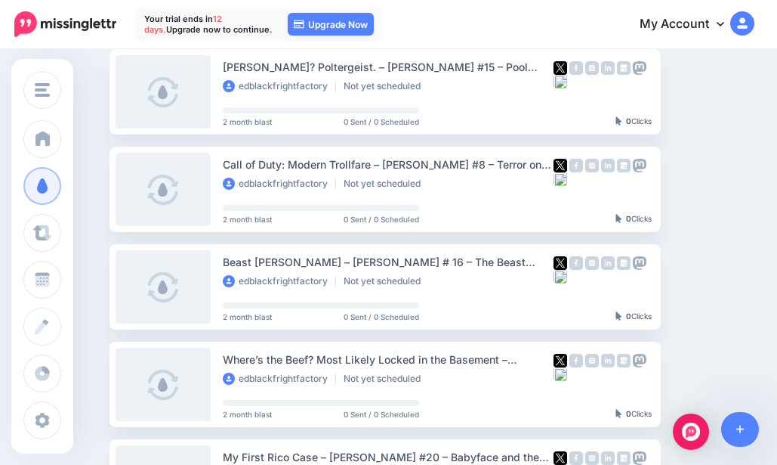
scroll to position [76, 0]
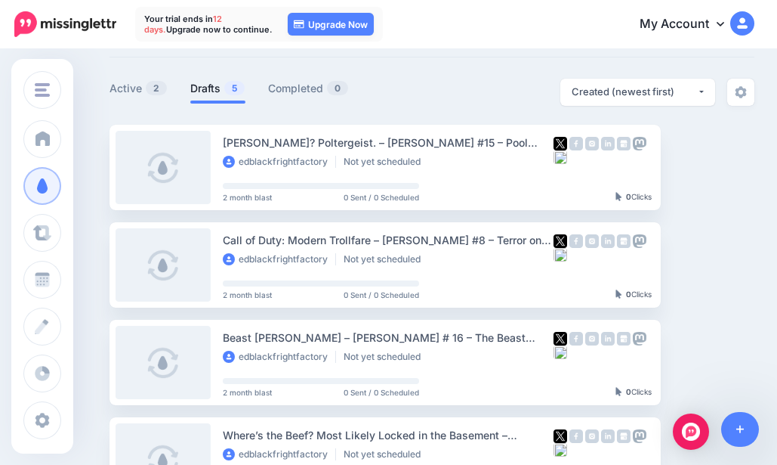
click at [739, 263] on link "Setup Campaign" at bounding box center [722, 264] width 103 height 27
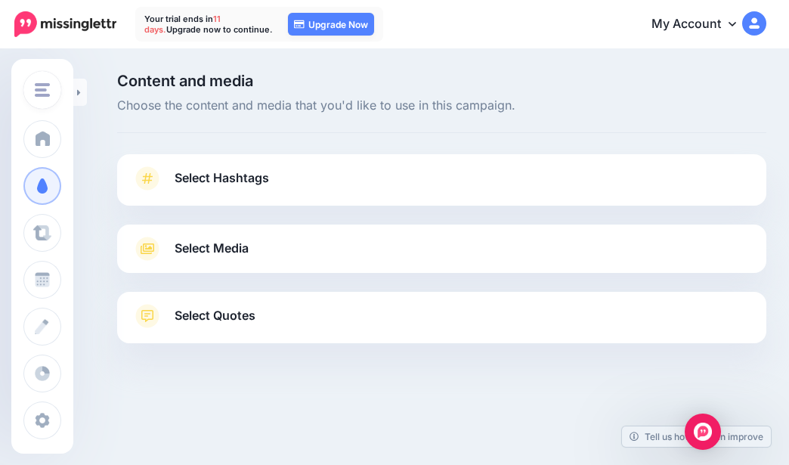
click at [72, 82] on span "Fright Factory Books & Lost 90's Book Reports Blog" at bounding box center [187, 90] width 261 height 17
click at [332, 116] on div "Content and media Choose the content and media that you'd like to use in this c…" at bounding box center [441, 103] width 649 height 60
click at [80, 88] on icon at bounding box center [79, 93] width 4 height 10
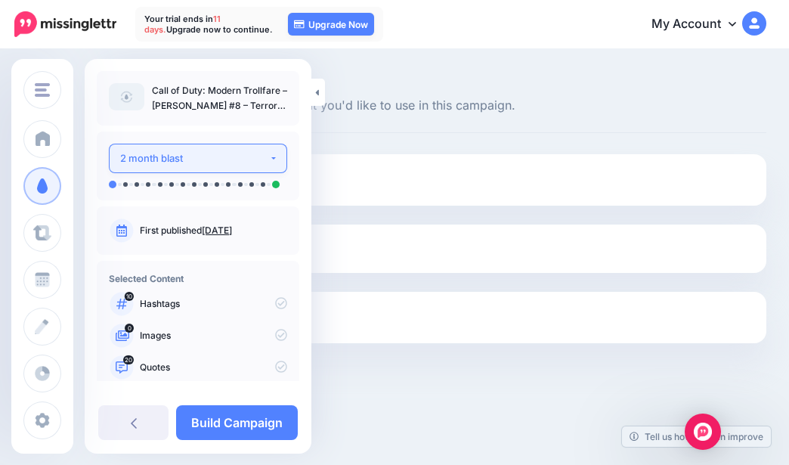
click at [208, 168] on button "2 month blast" at bounding box center [198, 158] width 178 height 29
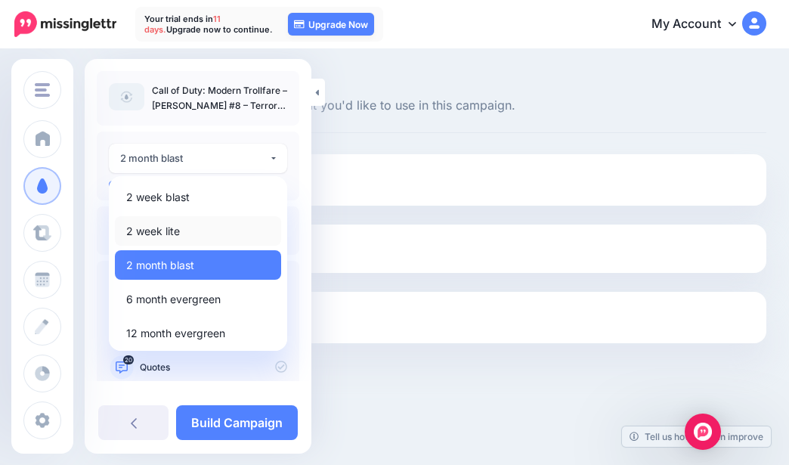
click at [184, 228] on link "2 week lite" at bounding box center [198, 230] width 166 height 29
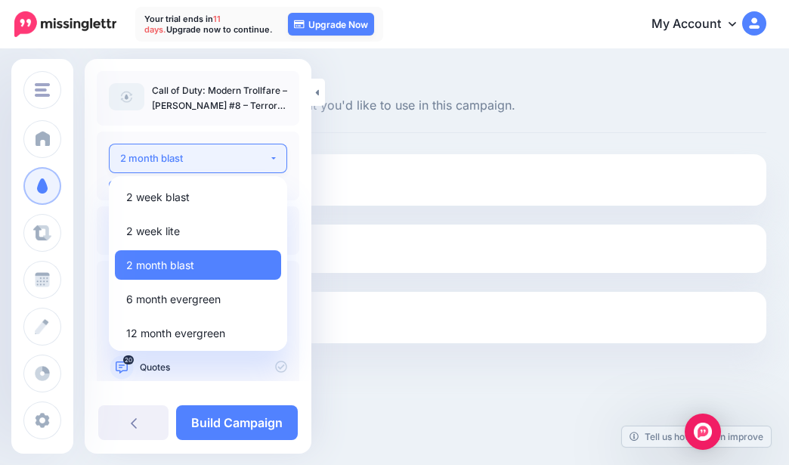
select select "******"
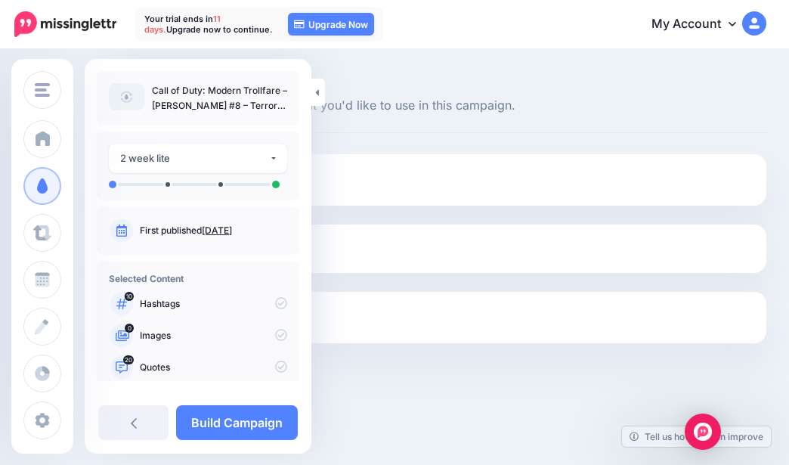
click at [319, 91] on link at bounding box center [318, 92] width 14 height 27
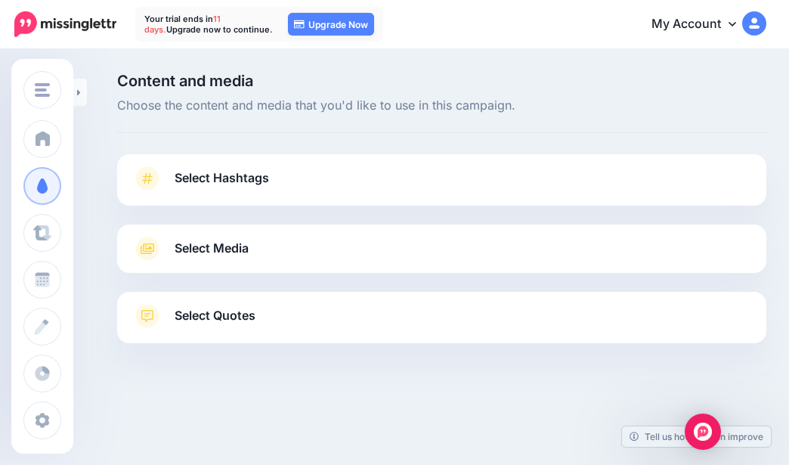
click at [85, 91] on link at bounding box center [80, 92] width 14 height 27
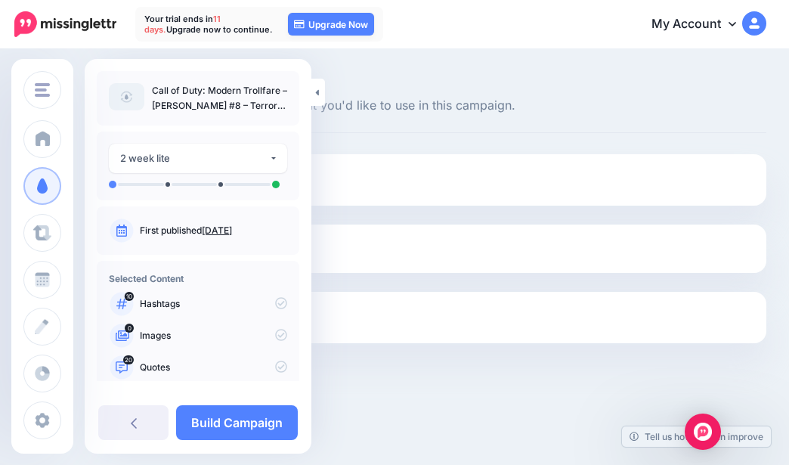
click at [356, 104] on span "Choose the content and media that you'd like to use in this campaign." at bounding box center [441, 106] width 649 height 20
click at [318, 88] on icon at bounding box center [317, 93] width 4 height 10
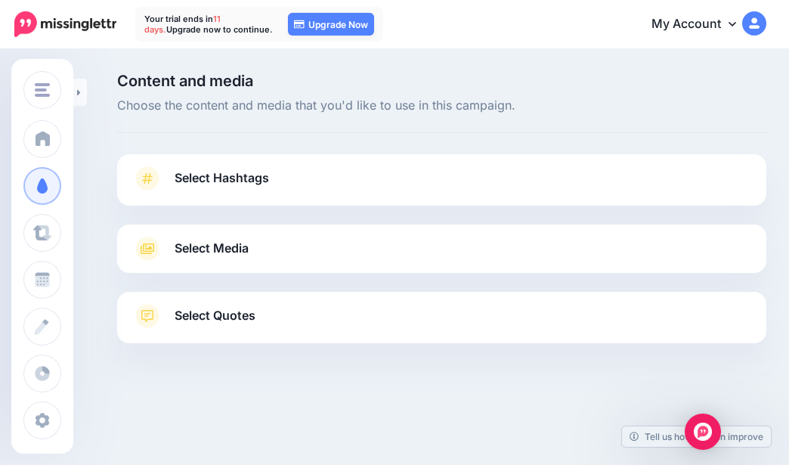
click at [227, 188] on span "Select Hashtags" at bounding box center [221, 178] width 94 height 20
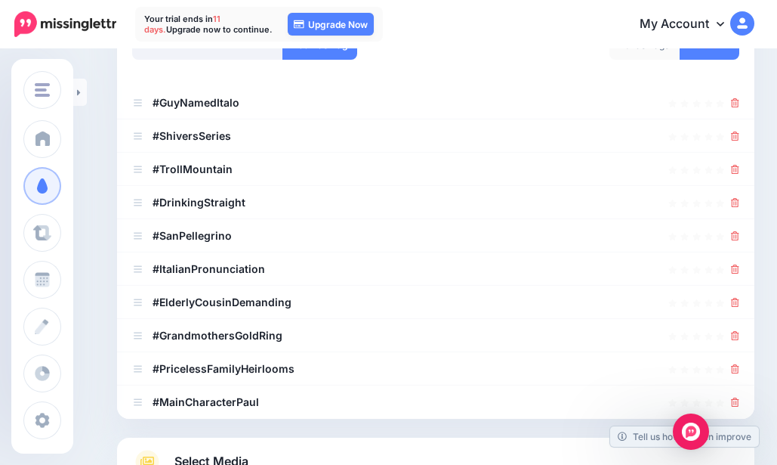
scroll to position [227, 0]
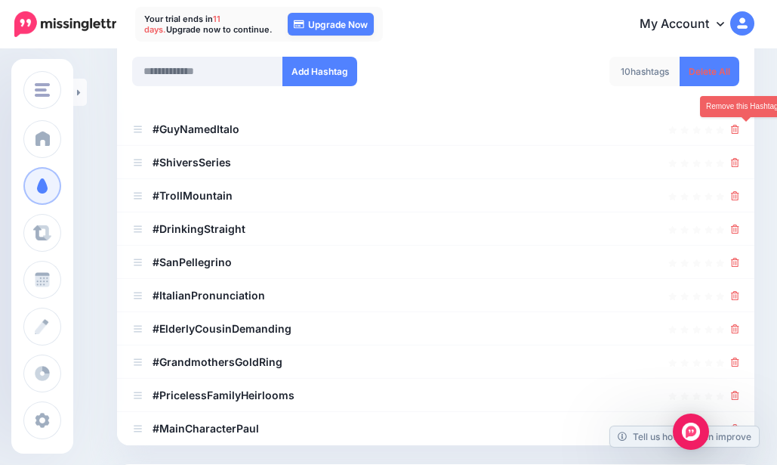
click at [739, 134] on icon at bounding box center [735, 129] width 8 height 9
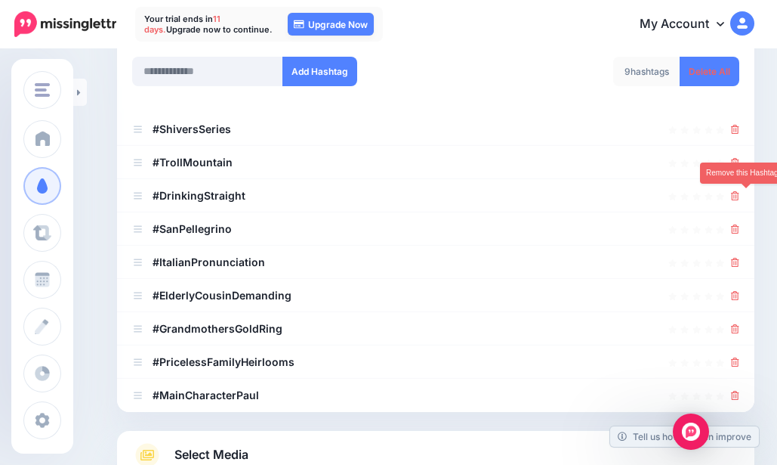
click at [739, 198] on icon at bounding box center [735, 195] width 8 height 9
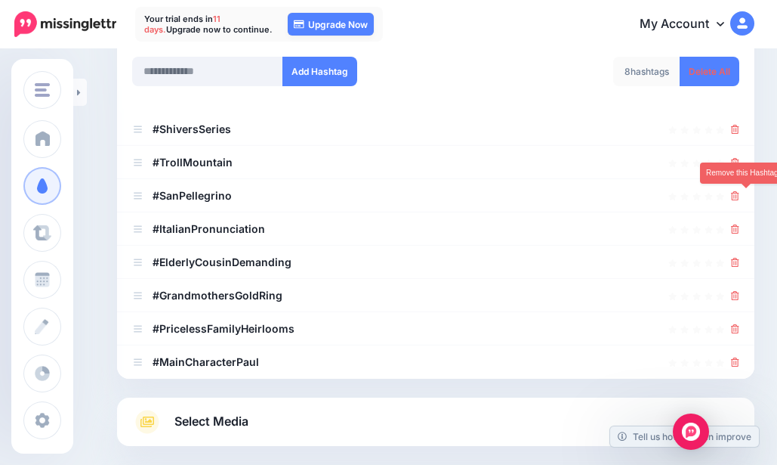
click at [739, 198] on icon at bounding box center [735, 195] width 8 height 9
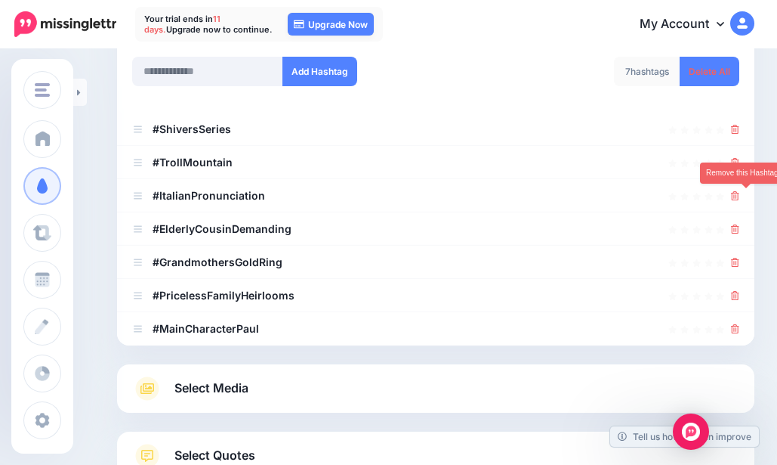
click at [739, 198] on icon at bounding box center [735, 195] width 8 height 9
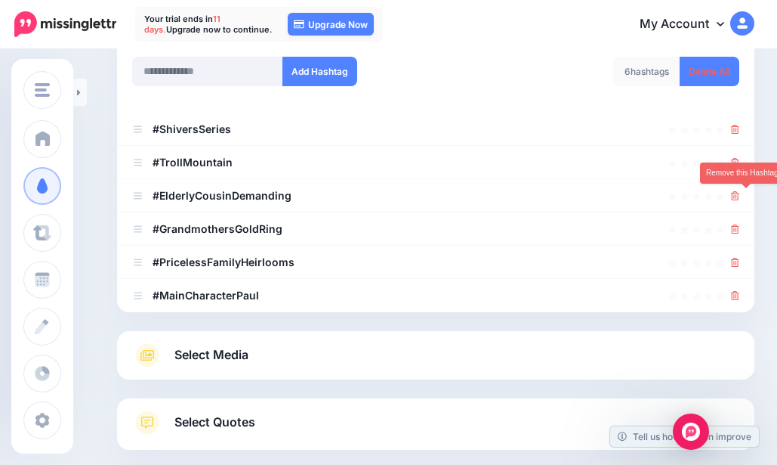
click at [739, 198] on icon at bounding box center [735, 195] width 8 height 9
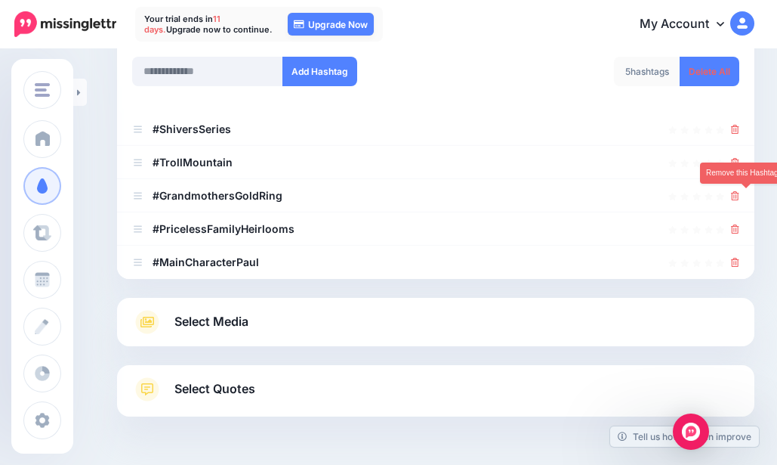
click at [739, 197] on icon at bounding box center [735, 195] width 8 height 9
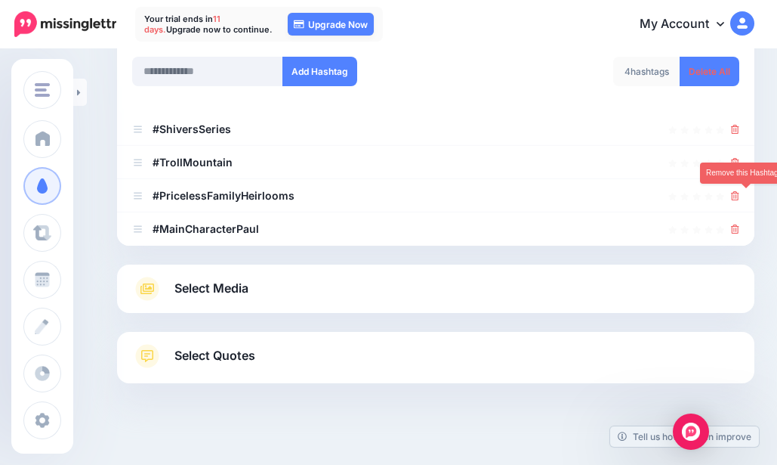
click at [739, 197] on icon at bounding box center [735, 195] width 8 height 9
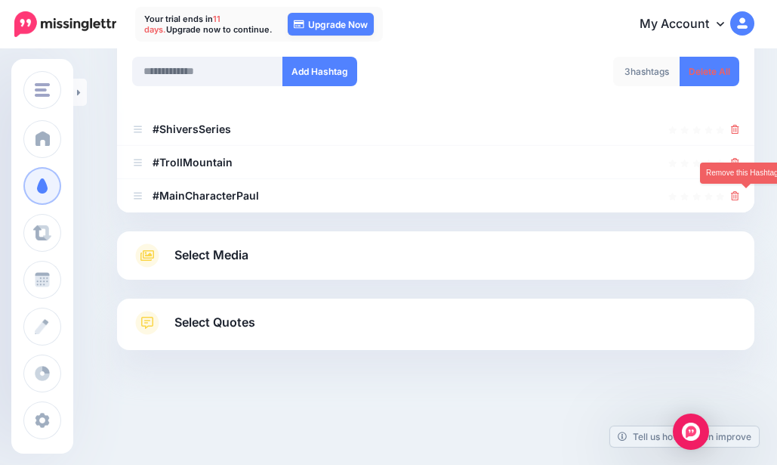
click at [739, 197] on icon at bounding box center [735, 195] width 8 height 9
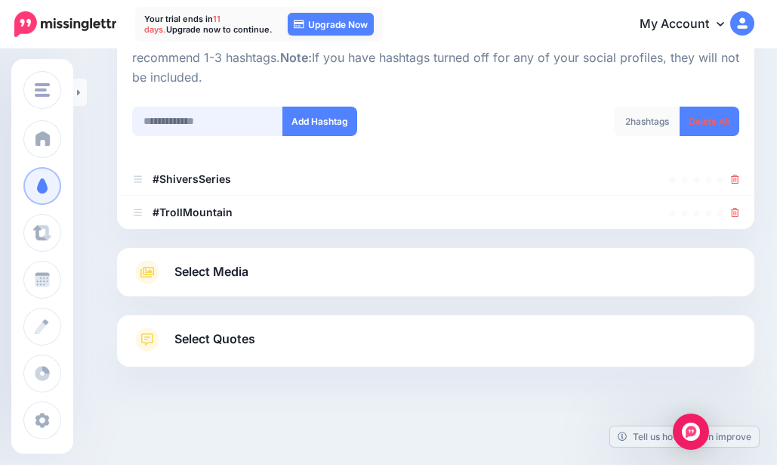
click at [199, 129] on input "text" at bounding box center [207, 120] width 151 height 29
type input "******"
click at [337, 122] on button "Add Hashtag" at bounding box center [319, 120] width 75 height 29
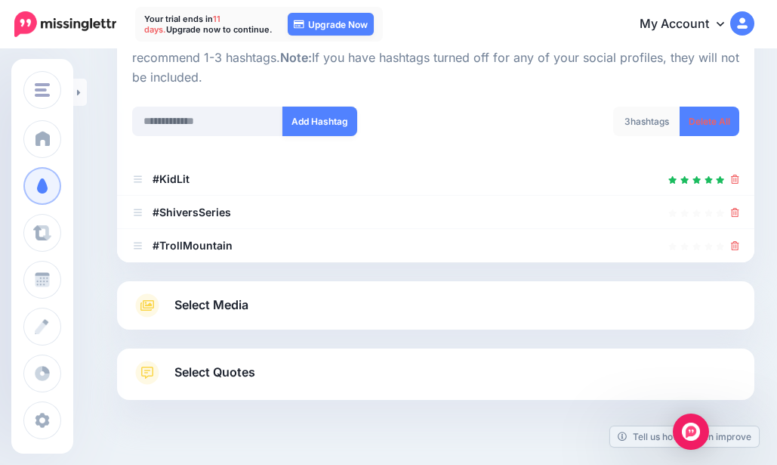
scroll to position [210, 0]
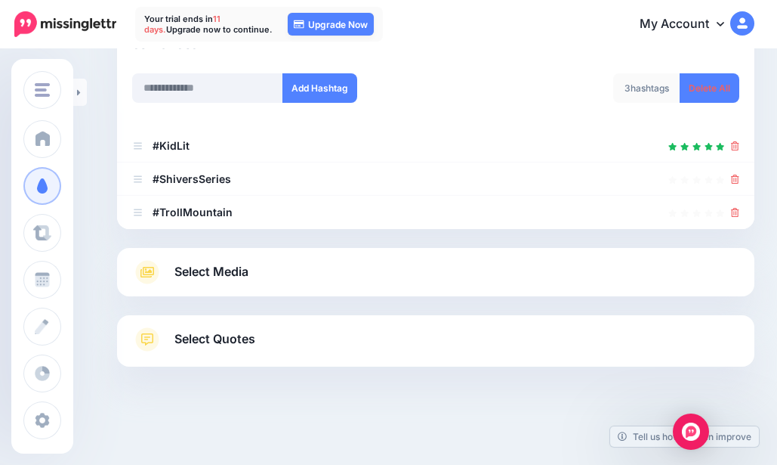
click at [176, 121] on div "Add Hashtag" at bounding box center [278, 97] width 315 height 48
click at [195, 94] on input "text" at bounding box center [207, 87] width 151 height 29
type input "*********"
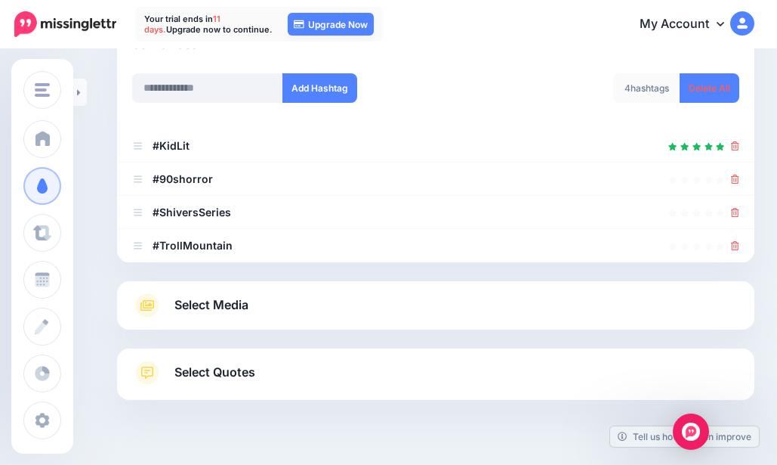
scroll to position [243, 0]
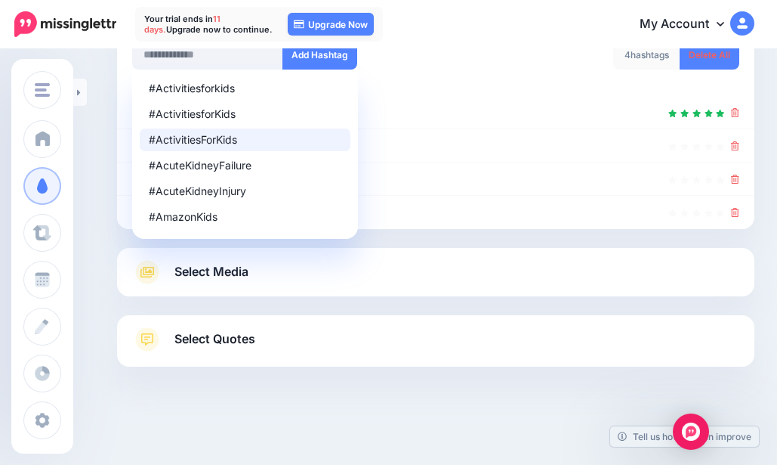
click at [431, 91] on div at bounding box center [435, 92] width 607 height 8
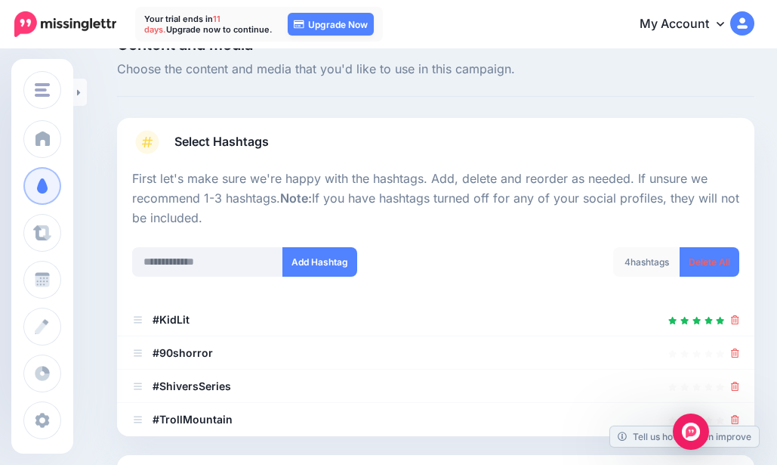
scroll to position [17, 0]
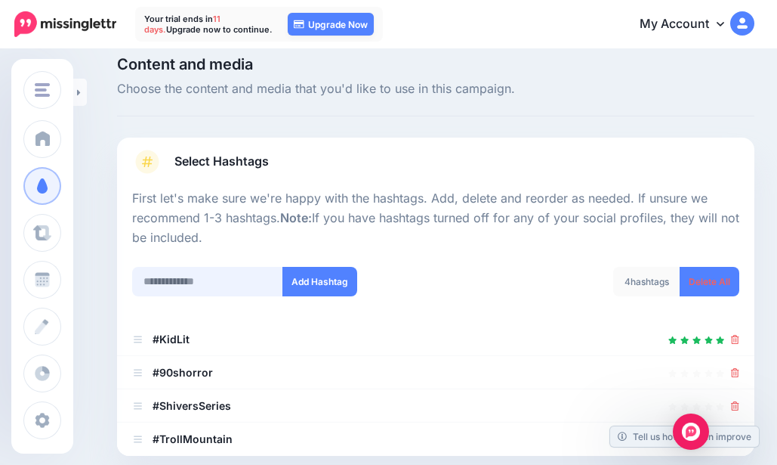
click at [192, 289] on input "text" at bounding box center [207, 281] width 151 height 29
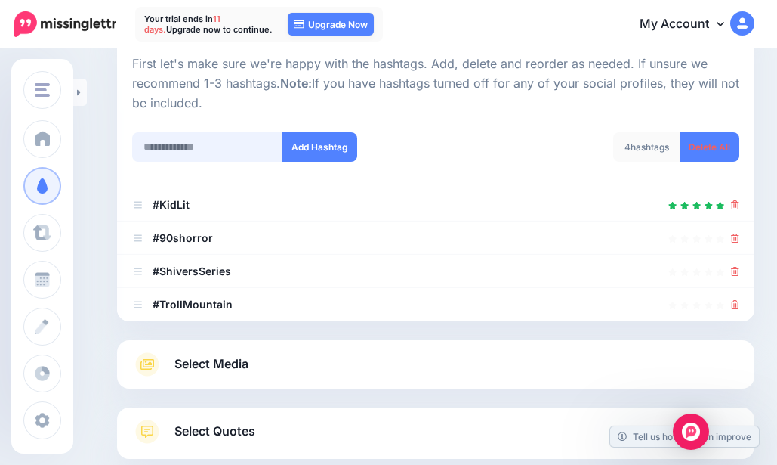
scroll to position [168, 0]
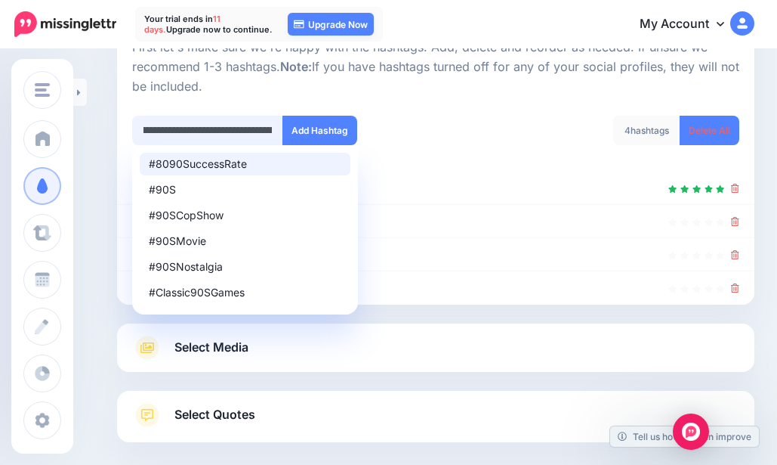
drag, startPoint x: 282, startPoint y: 136, endPoint x: 273, endPoint y: 134, distance: 9.2
click at [273, 134] on input "**********" at bounding box center [207, 130] width 151 height 29
drag, startPoint x: 273, startPoint y: 134, endPoint x: 38, endPoint y: 133, distance: 234.9
click at [38, 133] on div "Fright Factory Books & Lost 90's Book Reports Blog Fright Factory Books & Los… …" at bounding box center [388, 211] width 777 height 657
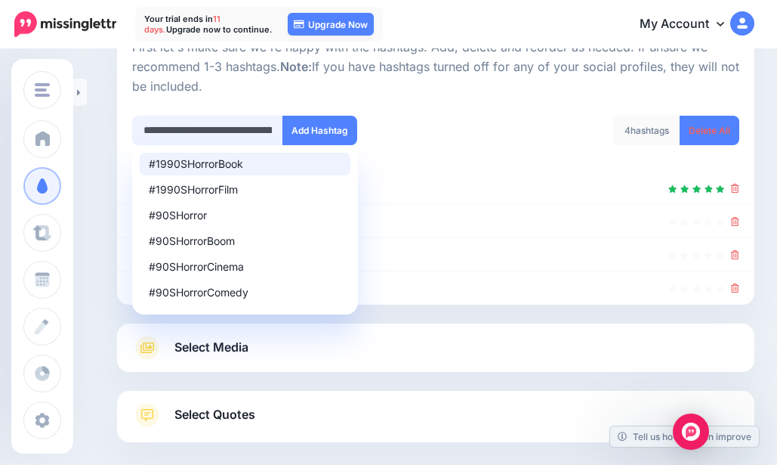
drag, startPoint x: 255, startPoint y: 128, endPoint x: 129, endPoint y: 119, distance: 126.5
click at [129, 119] on div "**********" at bounding box center [278, 140] width 315 height 48
drag, startPoint x: 272, startPoint y: 128, endPoint x: 42, endPoint y: 127, distance: 229.6
click at [42, 127] on div "Fright Factory Books & Lost 90's Book Reports Blog Fright Factory Books & Los… …" at bounding box center [388, 211] width 777 height 657
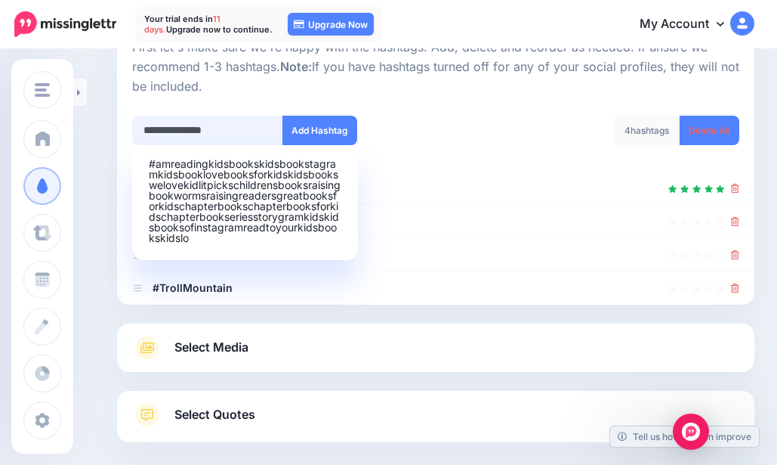
drag, startPoint x: 260, startPoint y: 132, endPoint x: 227, endPoint y: 132, distance: 32.5
click at [227, 132] on input "**********" at bounding box center [207, 130] width 151 height 29
type input "*"
drag, startPoint x: 229, startPoint y: 133, endPoint x: 132, endPoint y: 134, distance: 96.7
click at [132, 134] on input "text" at bounding box center [207, 130] width 151 height 29
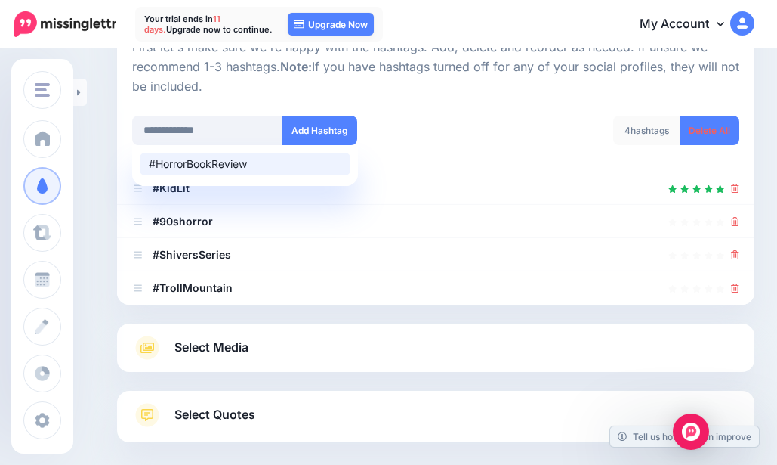
click at [190, 176] on ul "#HorrorBookReview" at bounding box center [245, 165] width 226 height 41
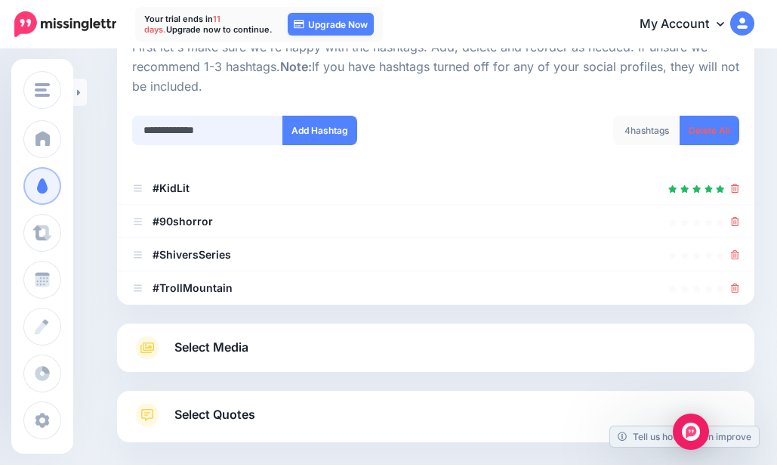
click at [152, 134] on input "**********" at bounding box center [207, 130] width 151 height 29
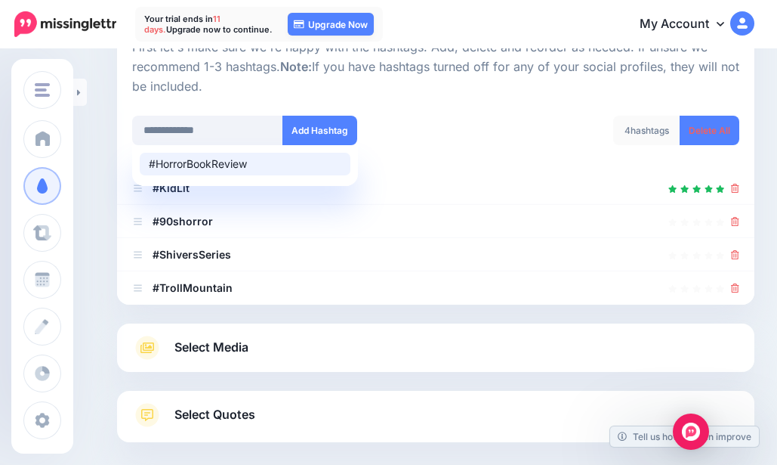
click at [199, 163] on div "#HorrorBookReview" at bounding box center [245, 164] width 193 height 11
type input "**********"
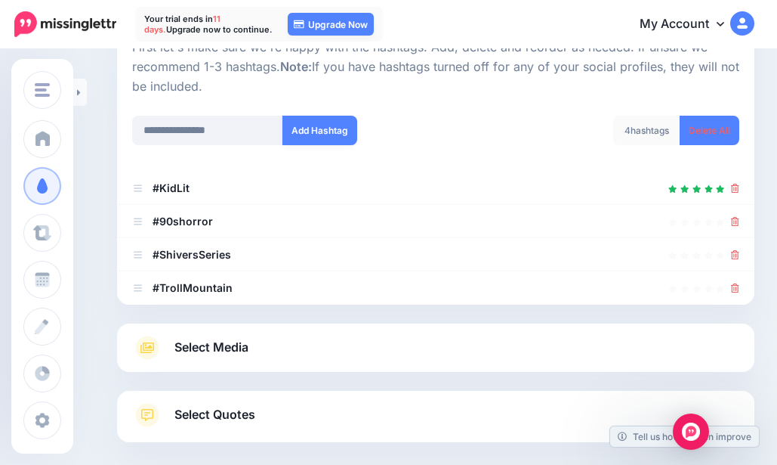
click at [292, 132] on button "Add Hashtag" at bounding box center [319, 130] width 75 height 29
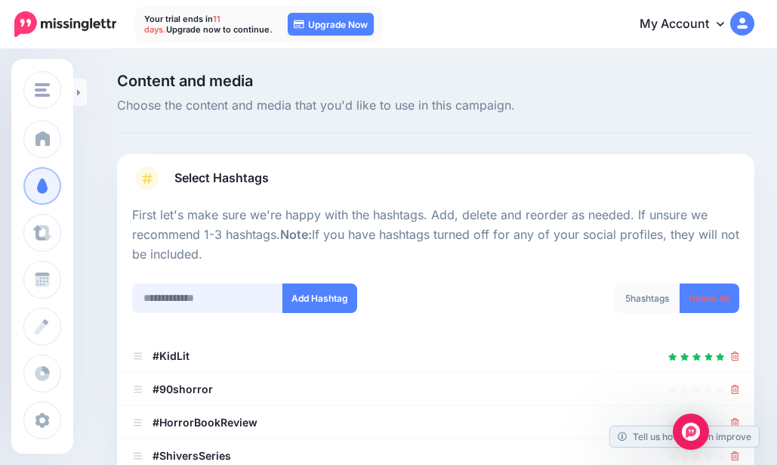
drag, startPoint x: 200, startPoint y: 290, endPoint x: 202, endPoint y: 298, distance: 7.9
click at [201, 294] on input "text" at bounding box center [207, 297] width 151 height 29
drag, startPoint x: 212, startPoint y: 300, endPoint x: 91, endPoint y: 277, distance: 123.0
click at [91, 277] on div "**********" at bounding box center [388, 396] width 777 height 690
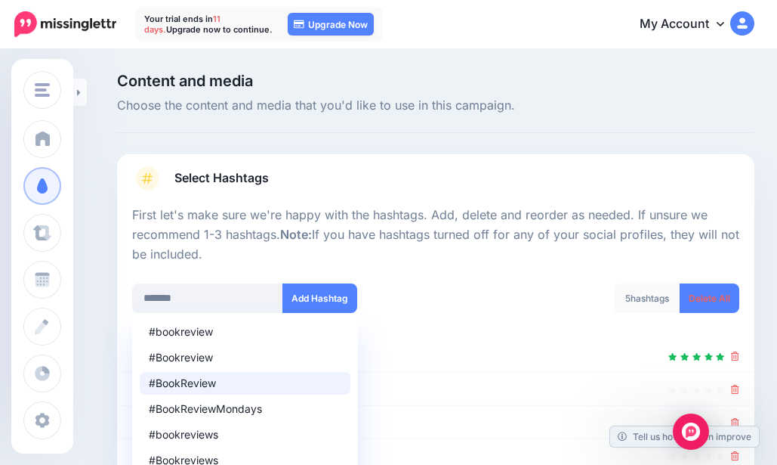
click at [217, 382] on div "#BookReview" at bounding box center [245, 383] width 193 height 11
type input "**********"
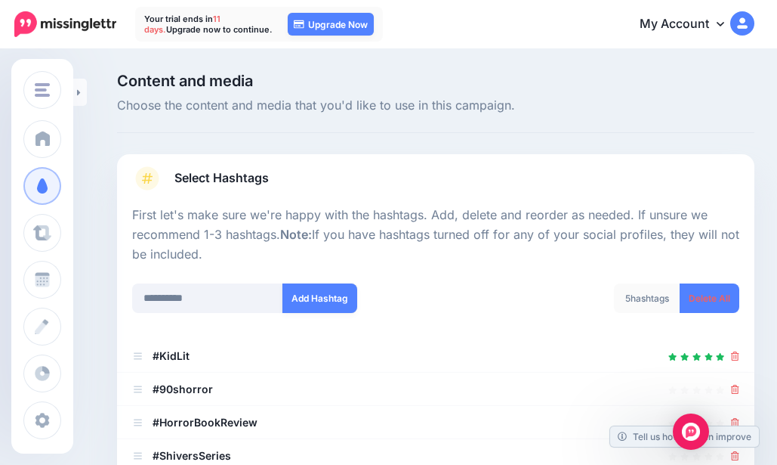
click at [329, 297] on button "Add Hashtag" at bounding box center [319, 297] width 75 height 29
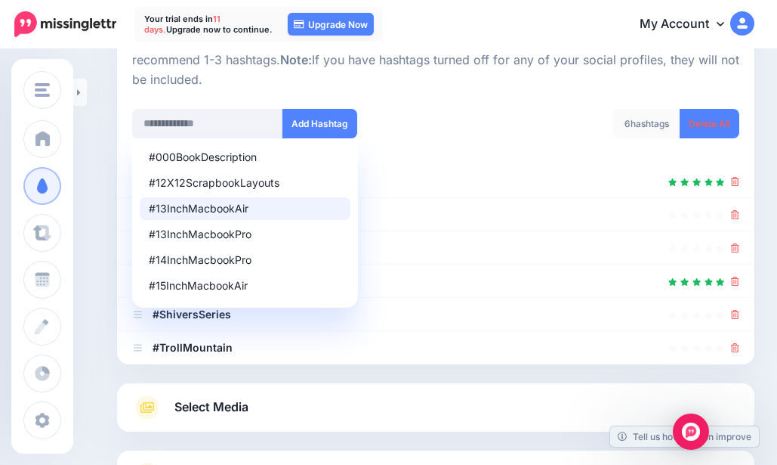
scroll to position [159, 0]
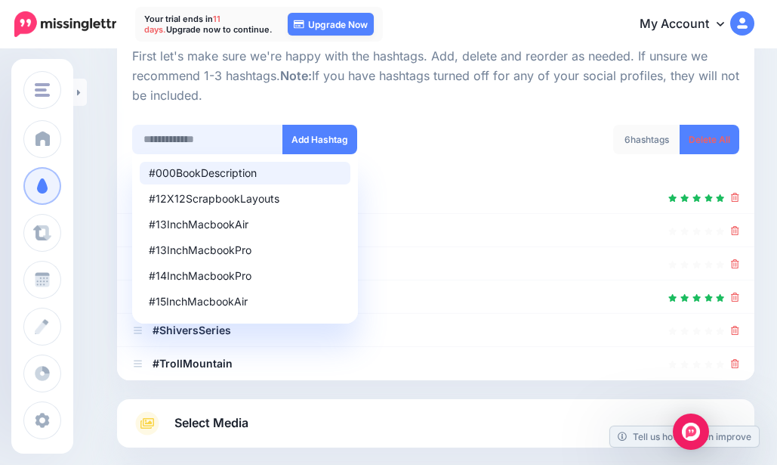
click at [190, 134] on input "text" at bounding box center [207, 139] width 151 height 29
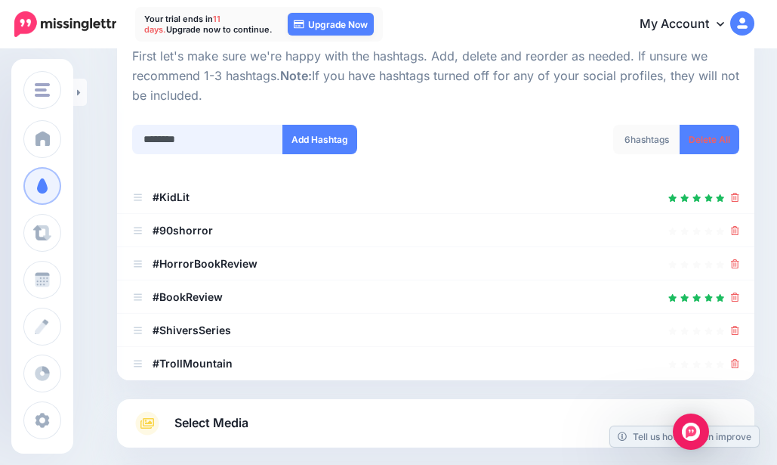
type input "********"
click at [336, 139] on button "Add Hashtag" at bounding box center [319, 139] width 75 height 29
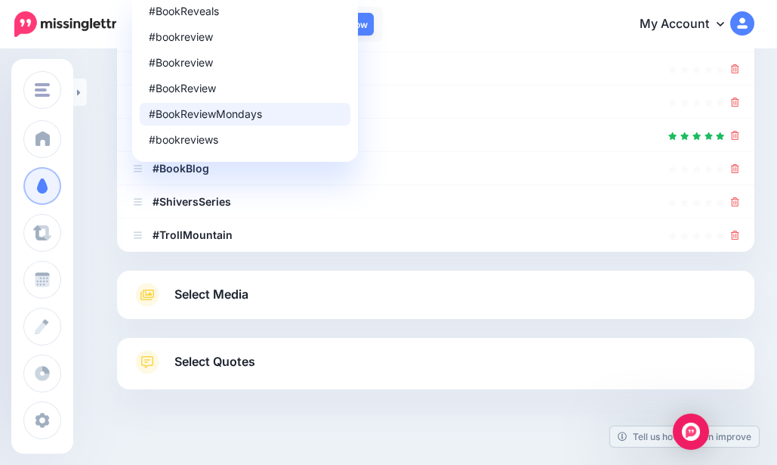
scroll to position [0, 0]
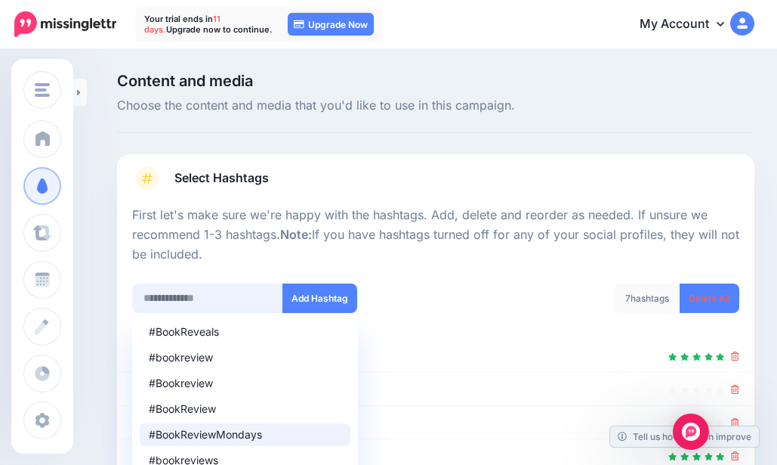
click at [191, 294] on input "text" at bounding box center [207, 297] width 151 height 29
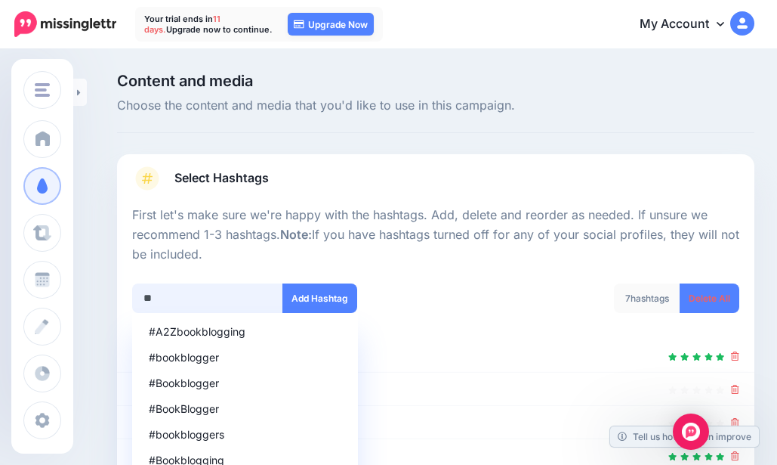
type input "*"
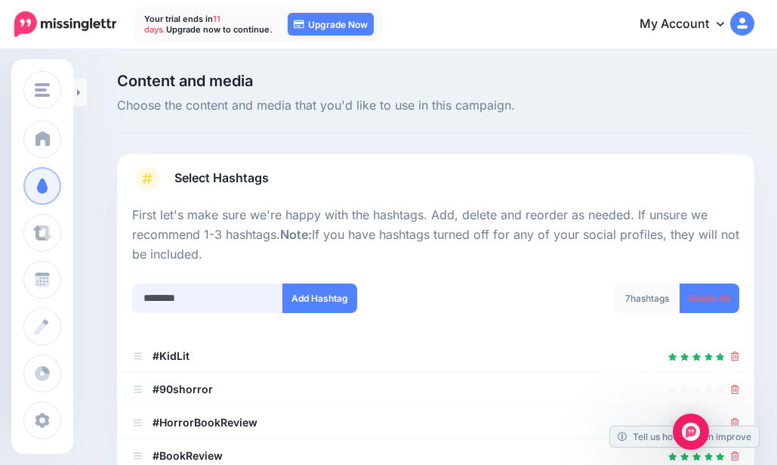
type input "********"
click at [329, 297] on button "Add Hashtag" at bounding box center [319, 297] width 75 height 29
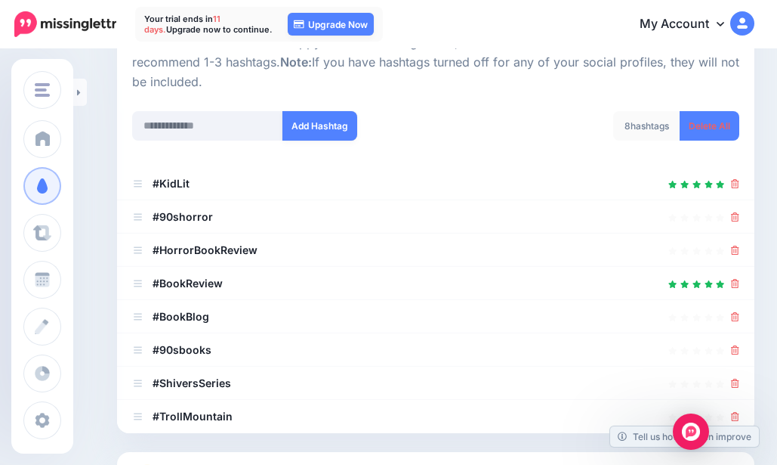
scroll to position [150, 0]
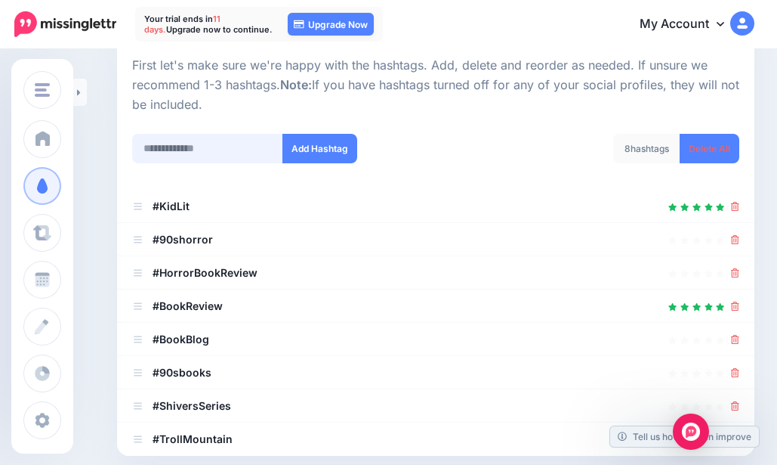
click at [213, 159] on input "text" at bounding box center [207, 148] width 151 height 29
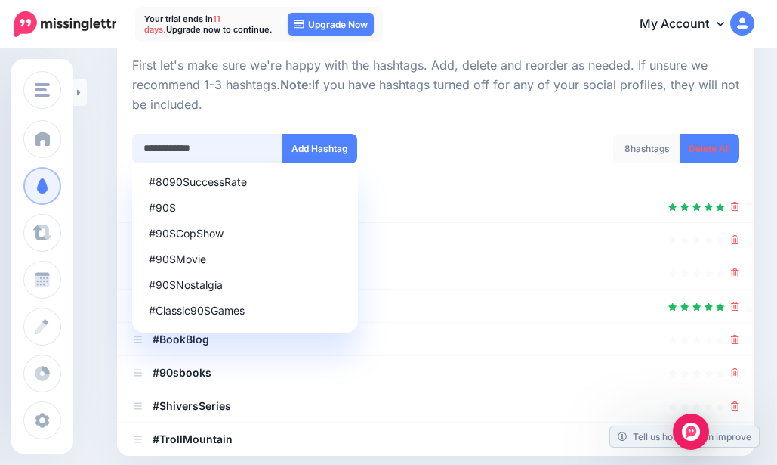
type input "**********"
click at [313, 146] on button "Add Hashtag" at bounding box center [319, 148] width 75 height 29
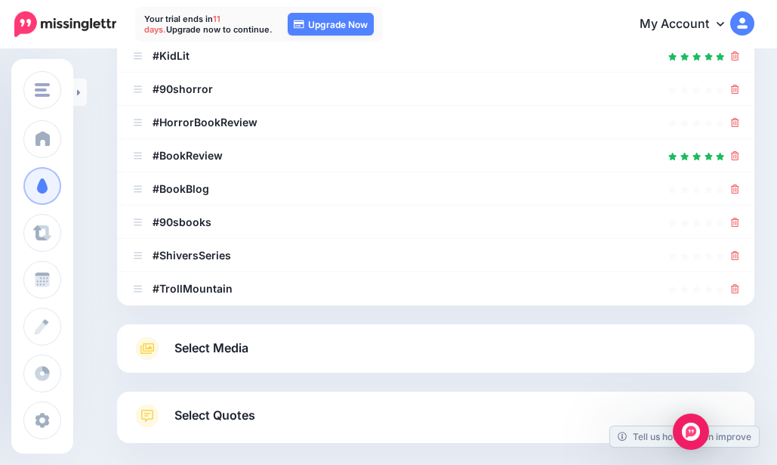
scroll to position [301, 0]
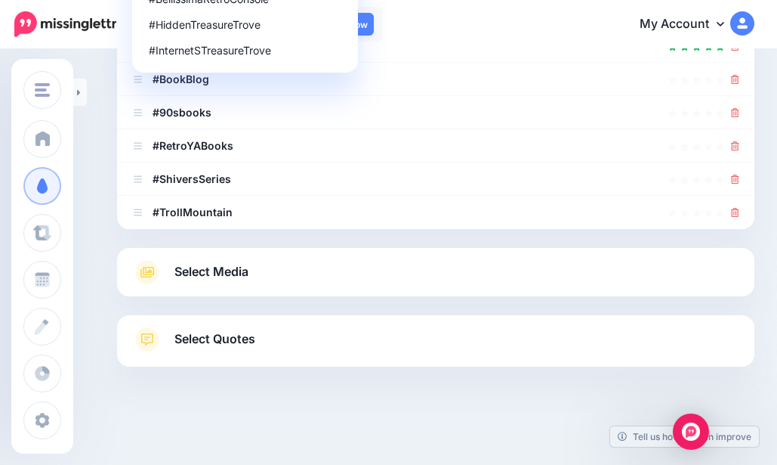
click at [187, 279] on span "Select Media" at bounding box center [211, 271] width 74 height 20
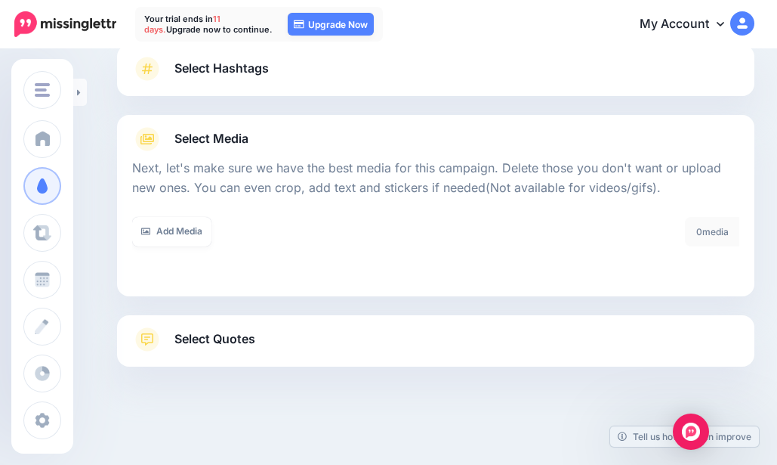
scroll to position [110, 0]
click at [198, 230] on link "Add Media" at bounding box center [171, 231] width 79 height 29
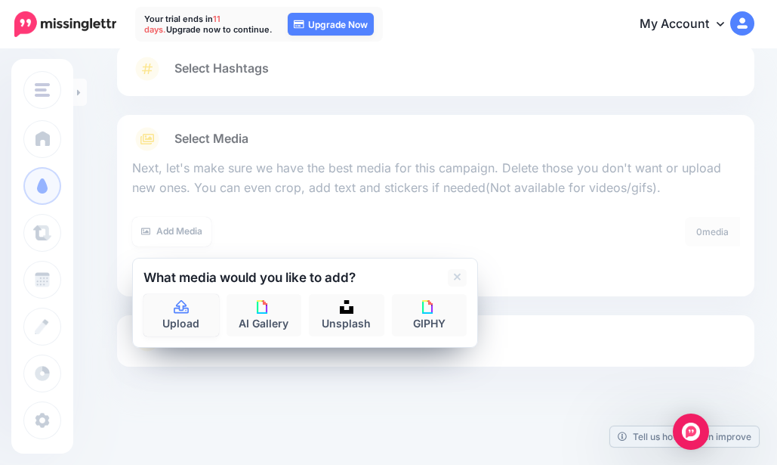
click at [192, 307] on link "Upload" at bounding box center [182, 315] width 76 height 42
click at [197, 325] on link "Upload" at bounding box center [182, 315] width 76 height 42
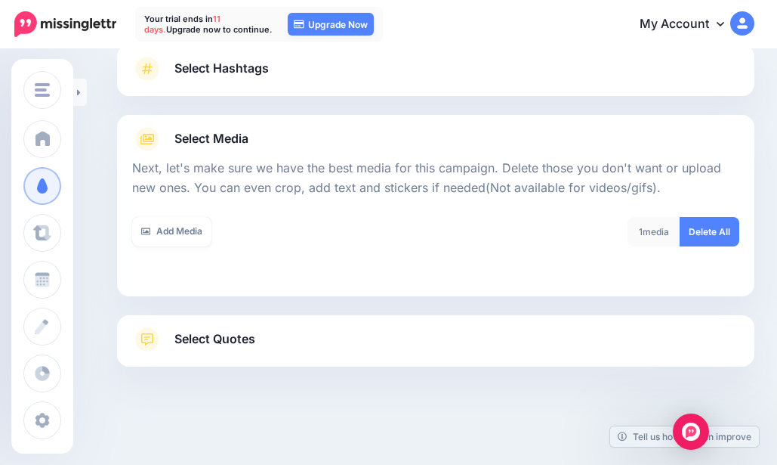
click at [182, 228] on link "Add Media" at bounding box center [171, 231] width 79 height 29
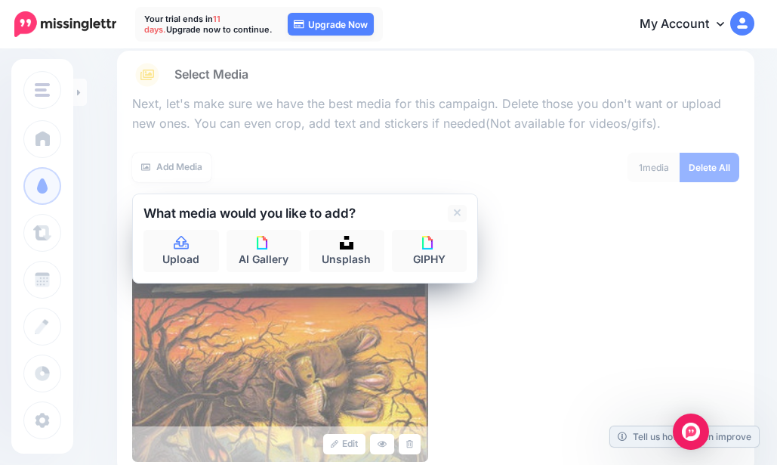
scroll to position [200, 0]
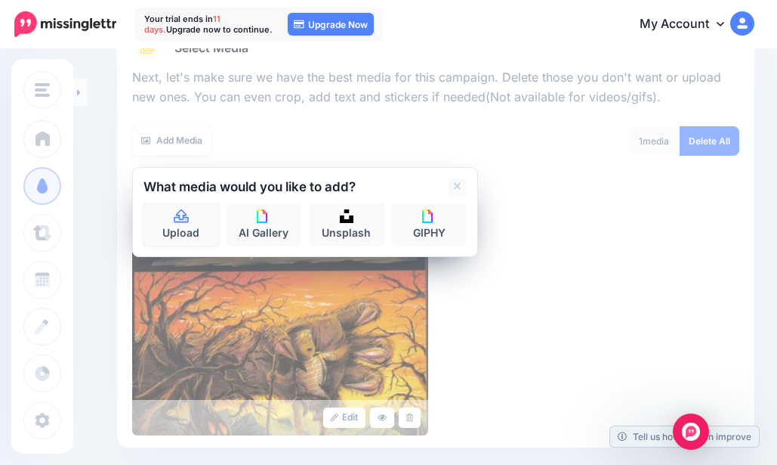
click at [177, 211] on icon at bounding box center [181, 217] width 17 height 14
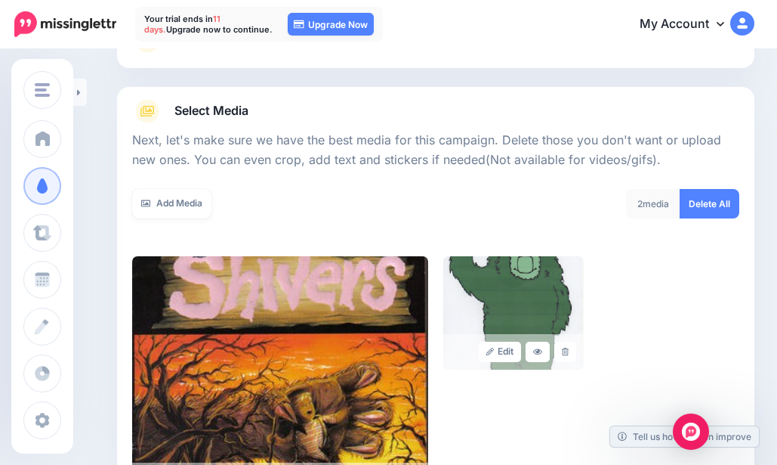
scroll to position [151, 0]
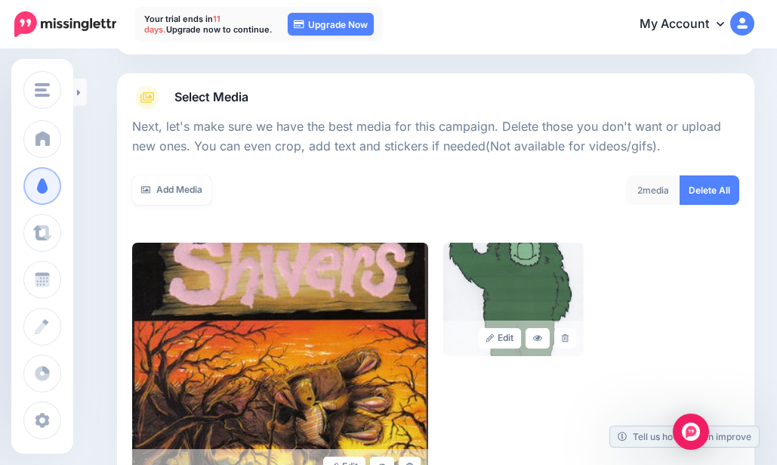
click at [195, 195] on link "Add Media" at bounding box center [171, 189] width 79 height 29
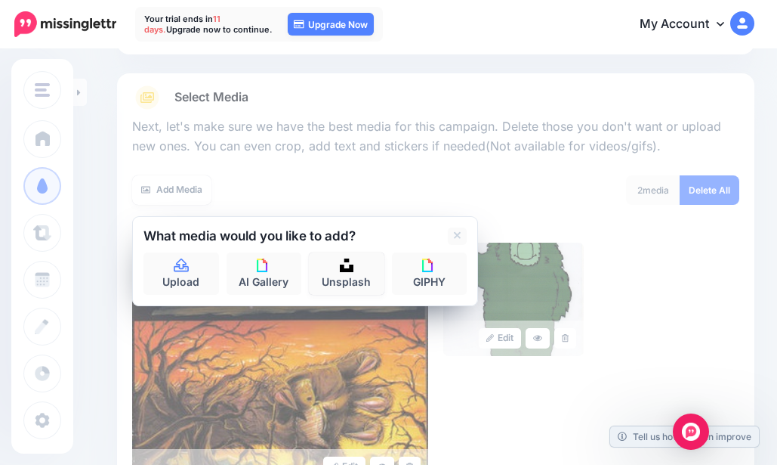
click at [325, 268] on link "Unsplash" at bounding box center [347, 273] width 76 height 42
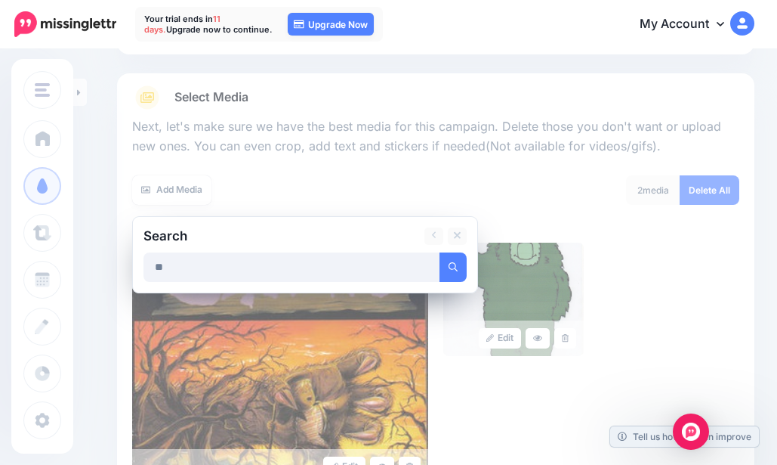
click at [440, 252] on button "submit" at bounding box center [453, 266] width 27 height 29
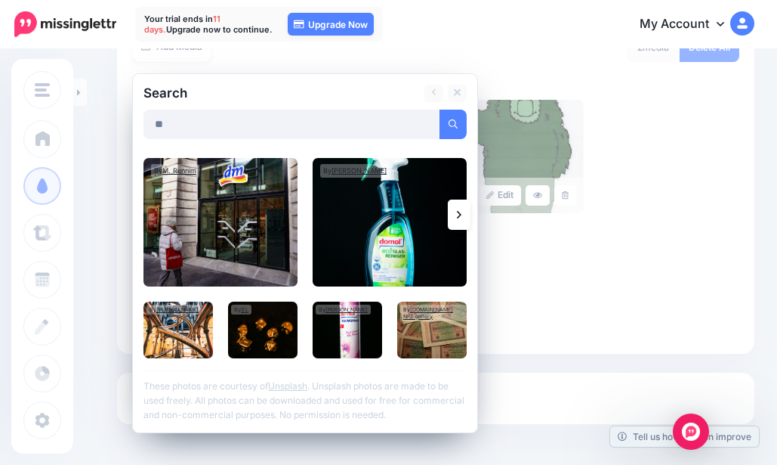
scroll to position [302, 0]
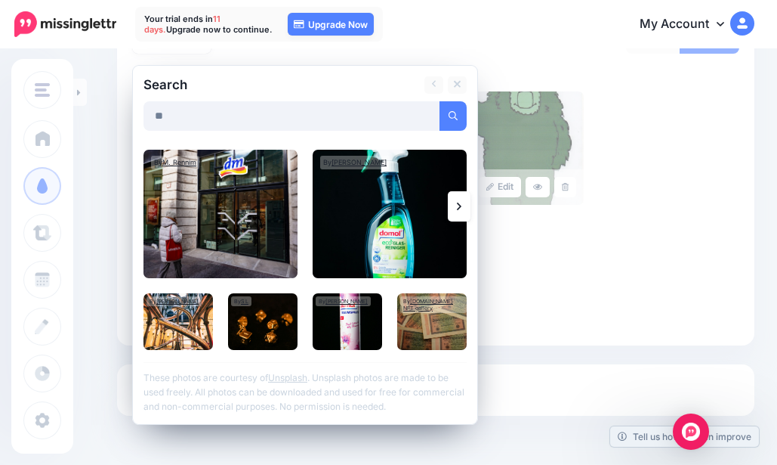
click at [455, 204] on link at bounding box center [459, 206] width 23 height 30
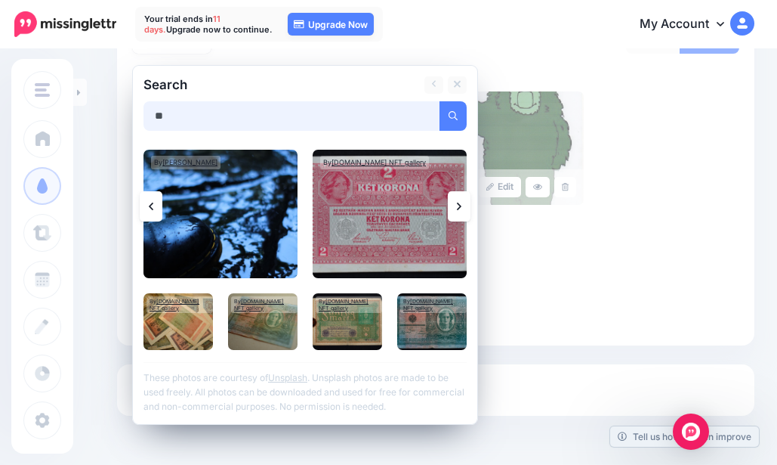
drag, startPoint x: 219, startPoint y: 119, endPoint x: 124, endPoint y: 116, distance: 95.2
click at [124, 116] on div "Select Media Next, let's make sure we have the best media for this campaign. De…" at bounding box center [435, 133] width 637 height 423
type input "***"
click at [455, 84] on icon at bounding box center [458, 85] width 8 height 12
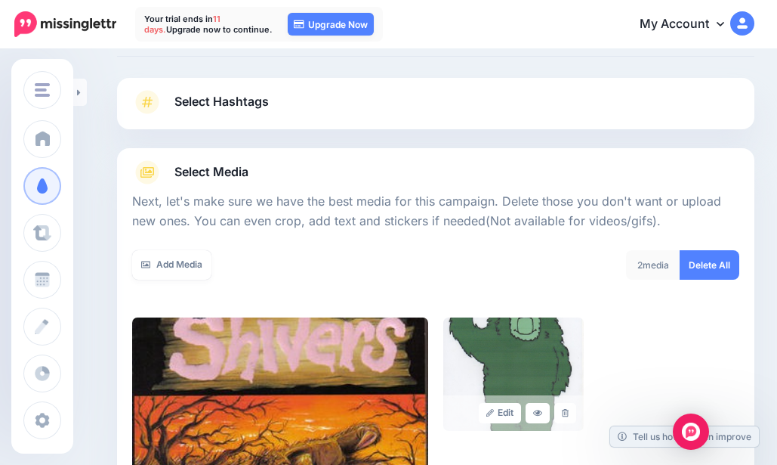
scroll to position [151, 0]
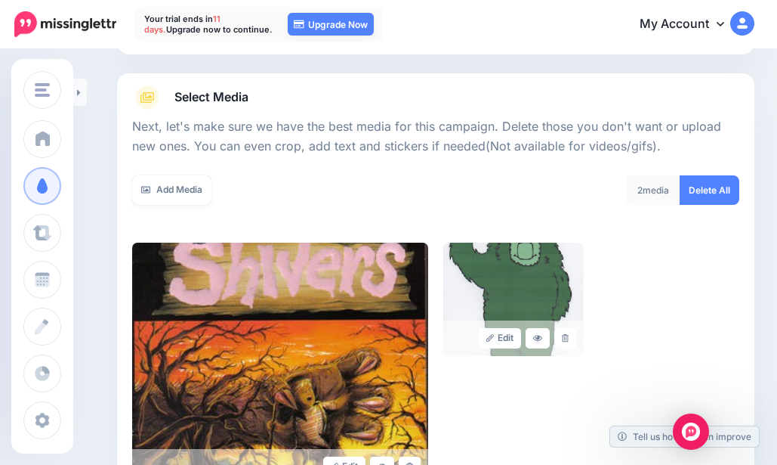
click at [165, 182] on link "Add Media" at bounding box center [171, 189] width 79 height 29
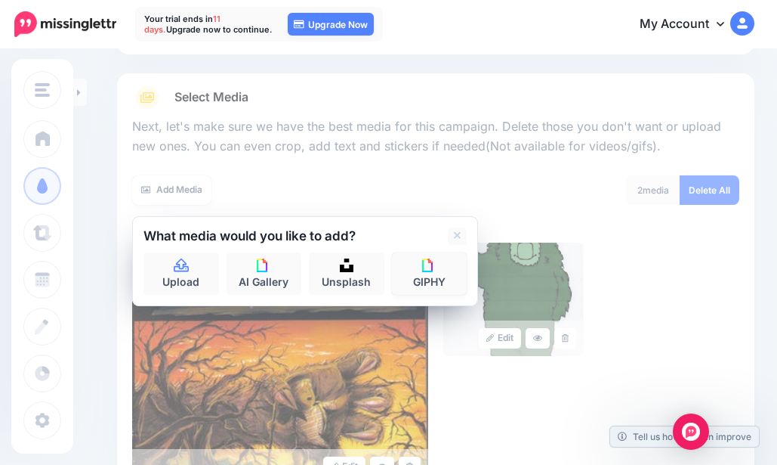
click at [425, 265] on img at bounding box center [429, 265] width 14 height 14
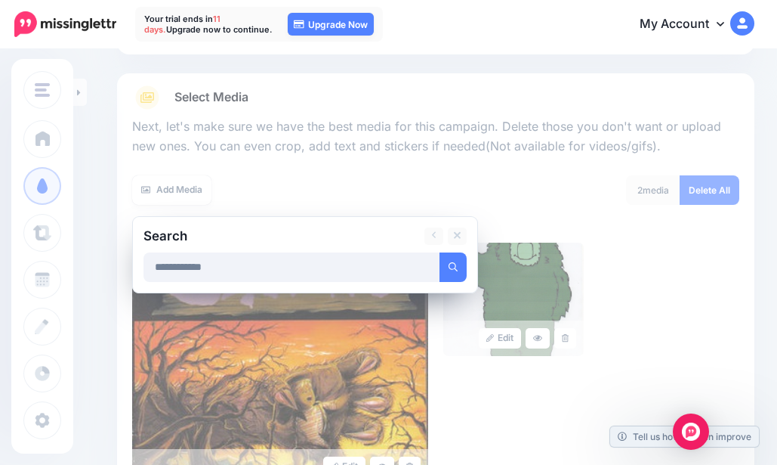
type input "**********"
click at [452, 268] on icon "submit" at bounding box center [453, 266] width 9 height 9
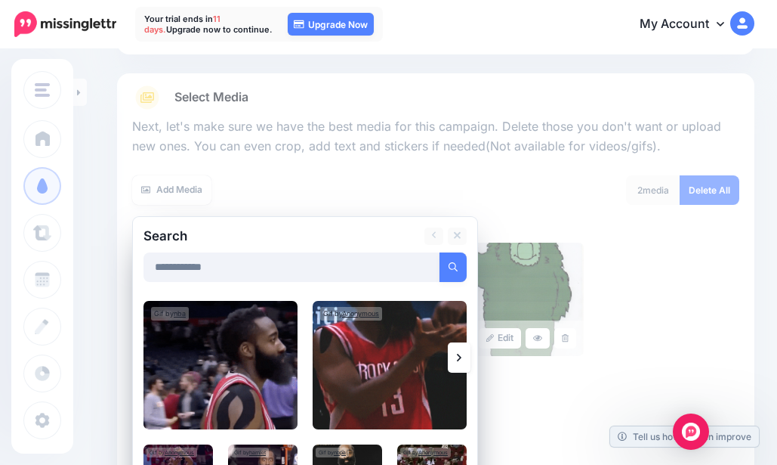
scroll to position [302, 0]
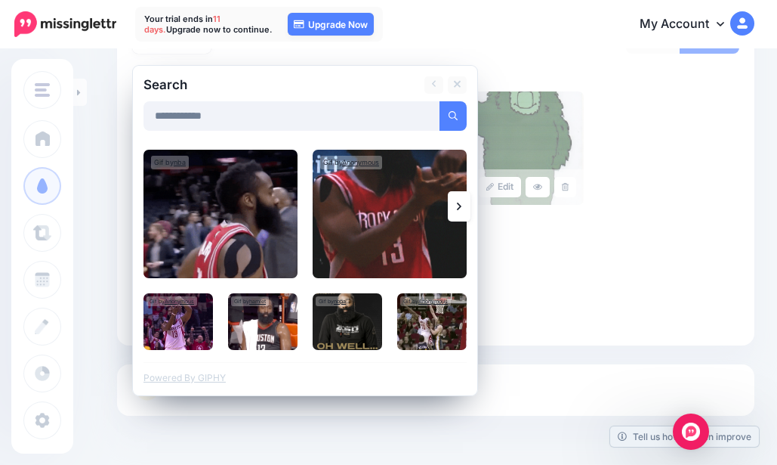
click at [238, 236] on img at bounding box center [221, 214] width 154 height 128
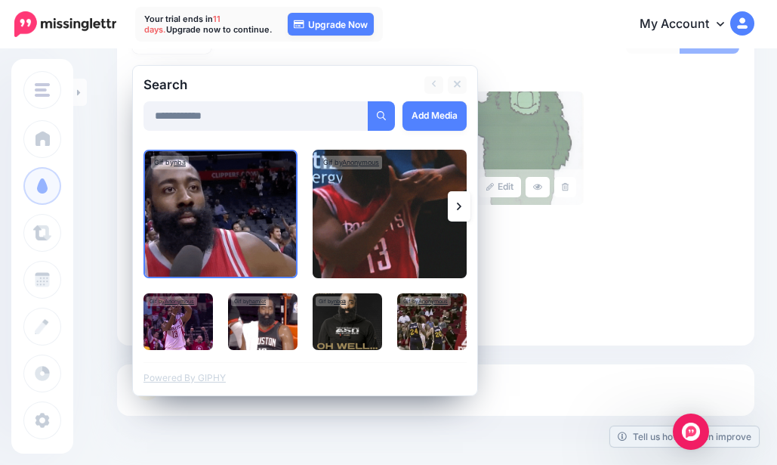
click at [422, 116] on link "Add Media" at bounding box center [435, 115] width 64 height 29
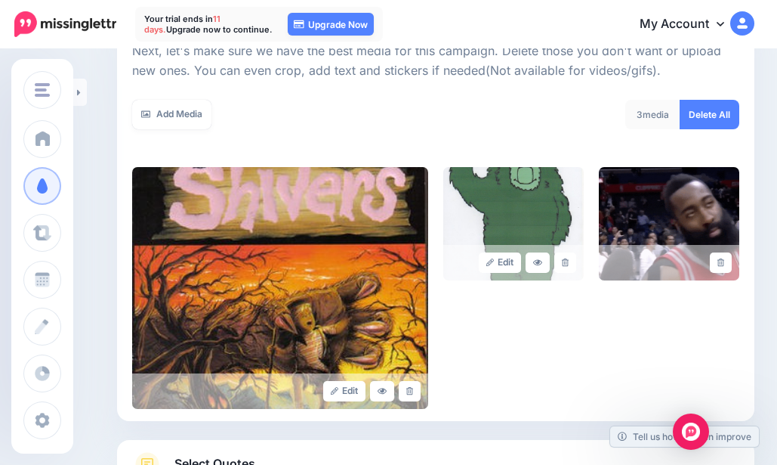
scroll to position [200, 0]
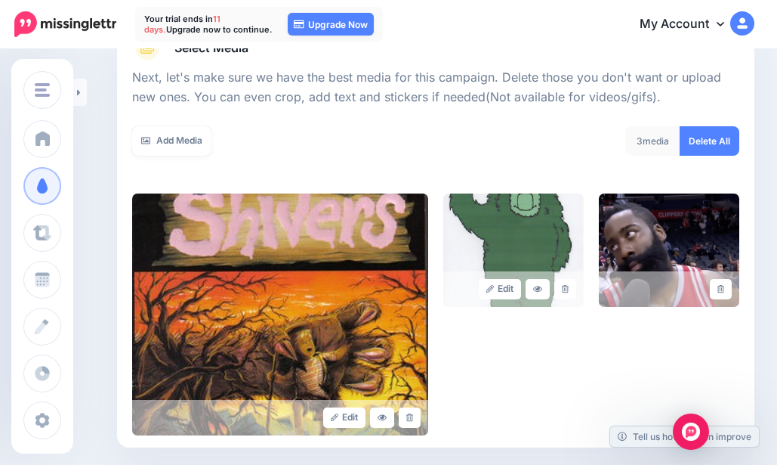
click at [187, 143] on link "Add Media" at bounding box center [171, 140] width 79 height 29
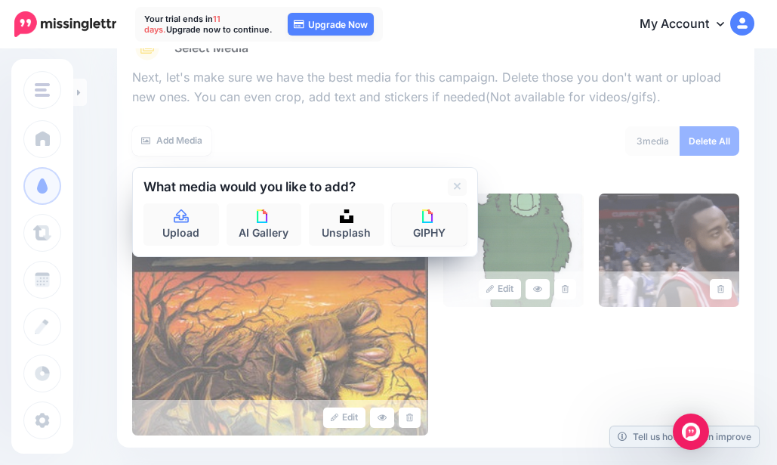
click at [394, 209] on link "GIPHY" at bounding box center [430, 224] width 76 height 42
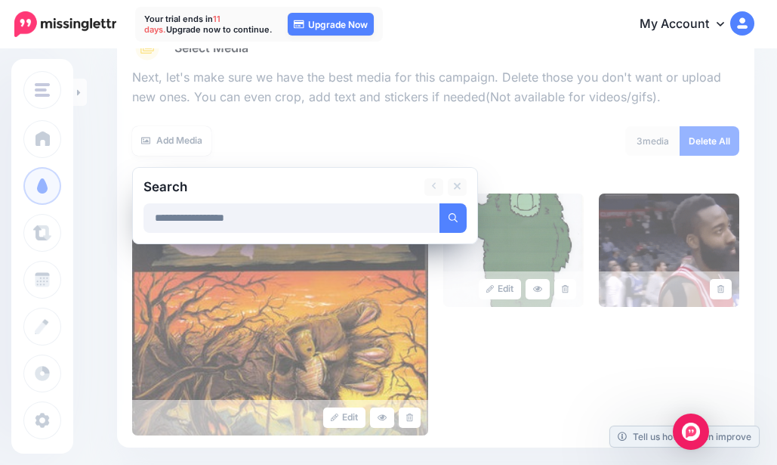
type input "**********"
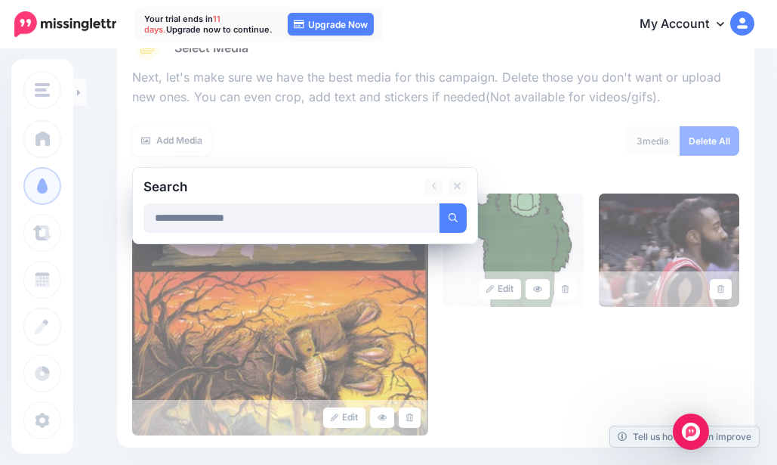
click at [440, 203] on button "submit" at bounding box center [453, 217] width 27 height 29
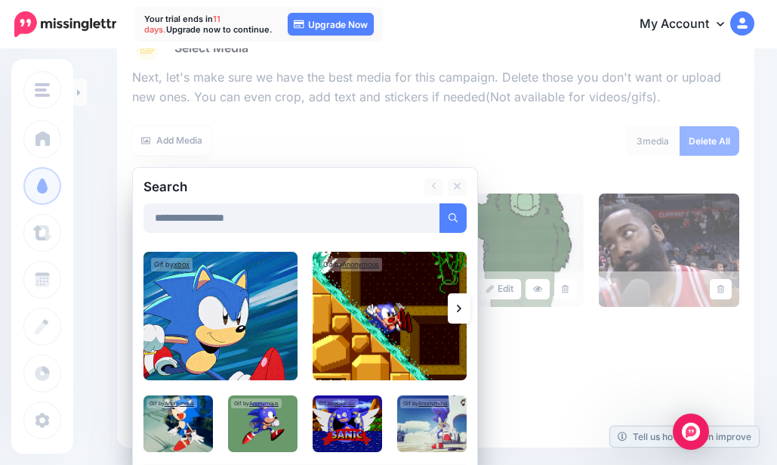
scroll to position [276, 0]
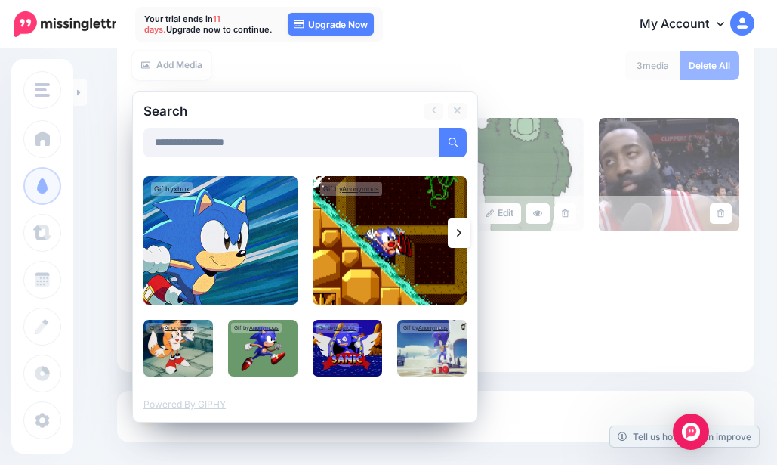
click at [457, 209] on img at bounding box center [390, 240] width 154 height 128
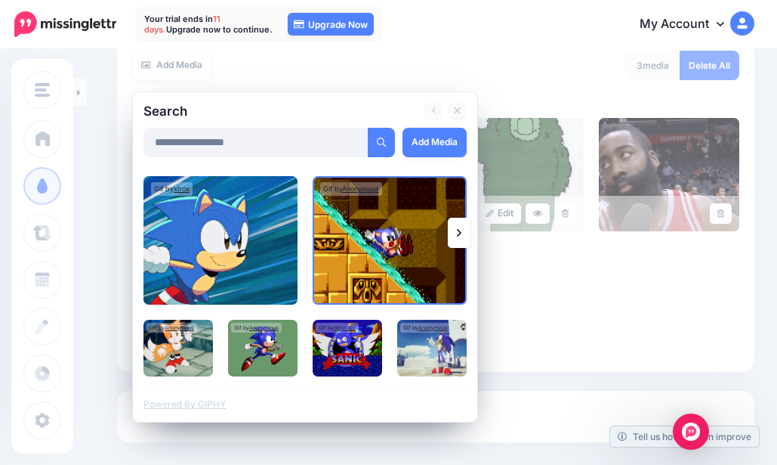
click at [458, 227] on icon at bounding box center [459, 233] width 5 height 12
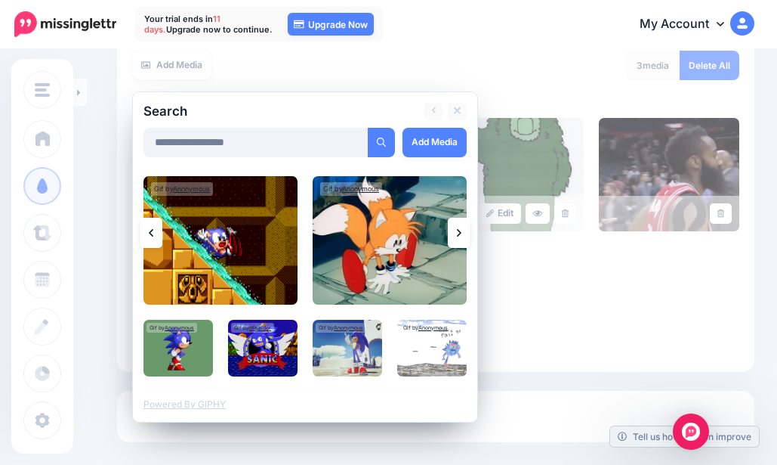
click at [461, 236] on icon at bounding box center [459, 233] width 5 height 12
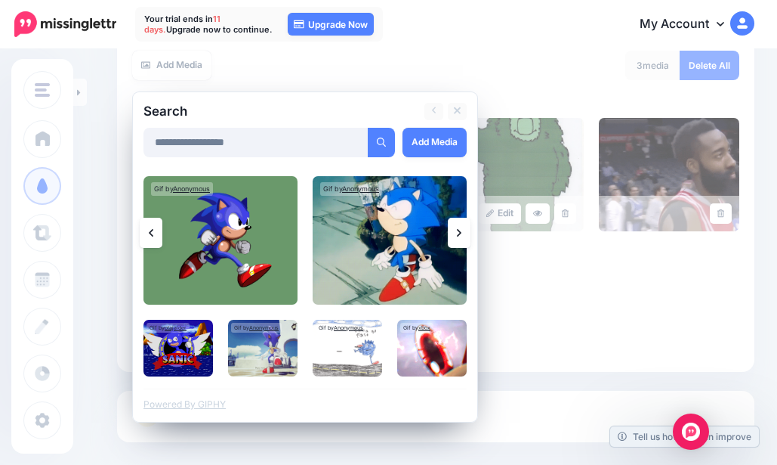
click at [461, 236] on icon at bounding box center [459, 233] width 5 height 12
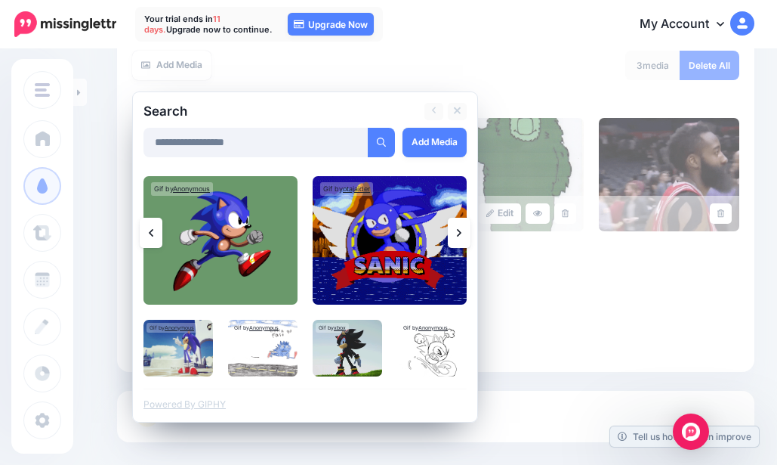
click at [461, 236] on icon at bounding box center [459, 233] width 5 height 12
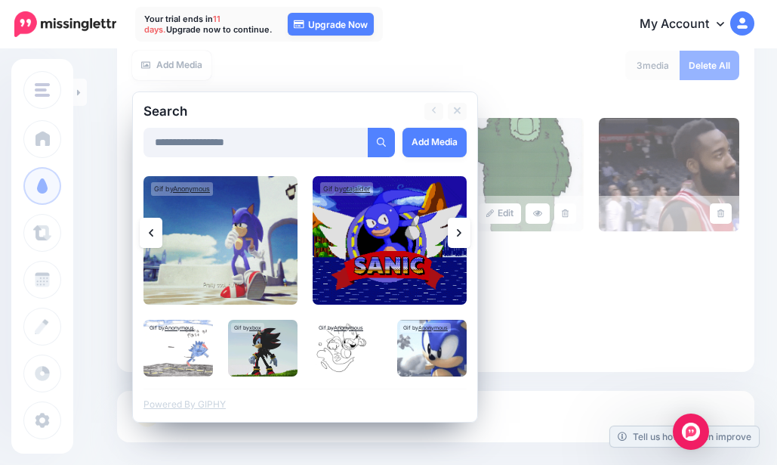
click at [153, 233] on icon at bounding box center [151, 233] width 5 height 12
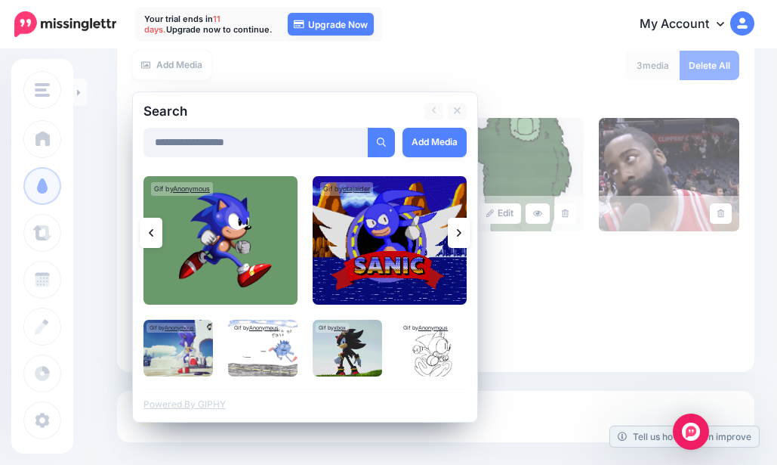
click at [153, 233] on icon at bounding box center [151, 233] width 5 height 12
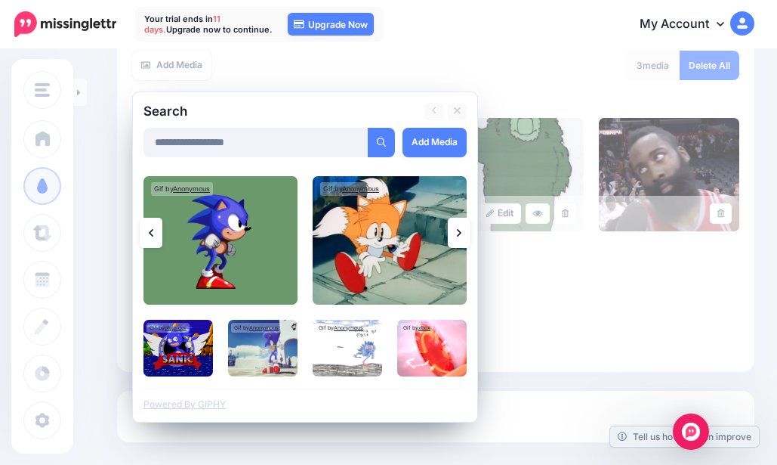
click at [153, 233] on icon at bounding box center [151, 233] width 5 height 12
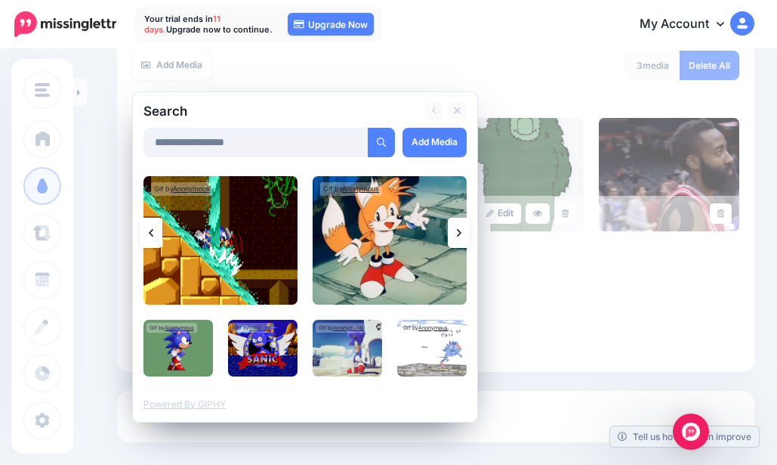
click at [268, 269] on img at bounding box center [221, 240] width 154 height 128
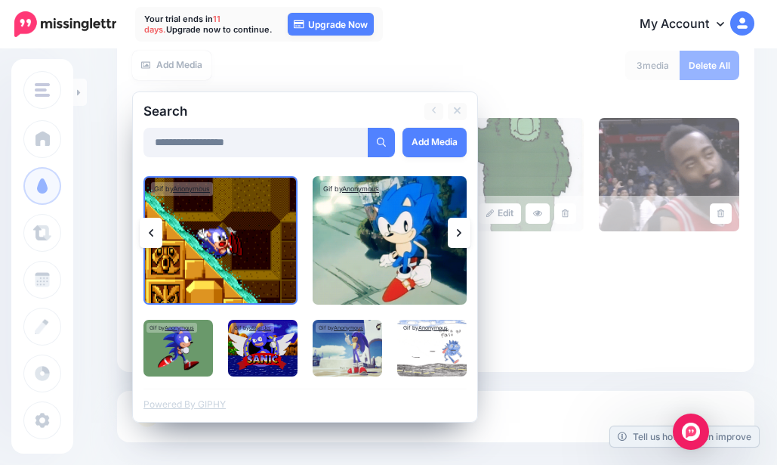
click at [455, 141] on link "Add Media" at bounding box center [435, 142] width 64 height 29
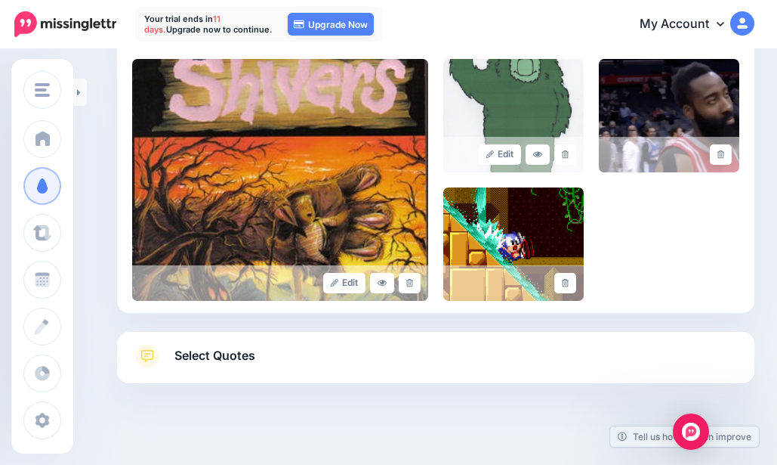
scroll to position [351, 0]
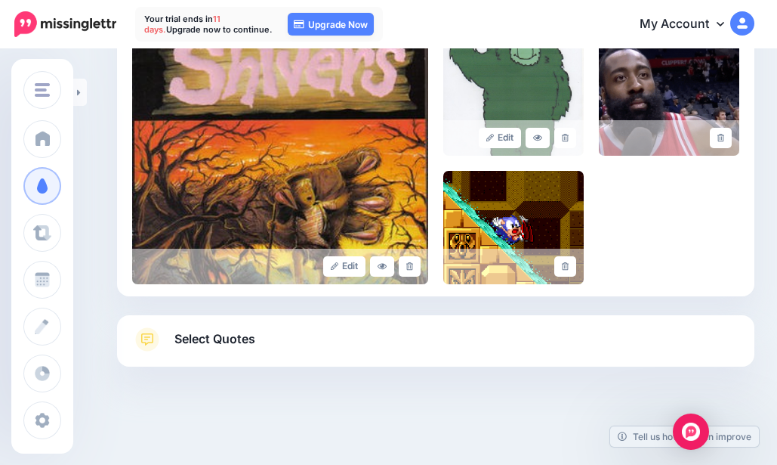
click at [292, 353] on link "Select Quotes" at bounding box center [435, 346] width 607 height 39
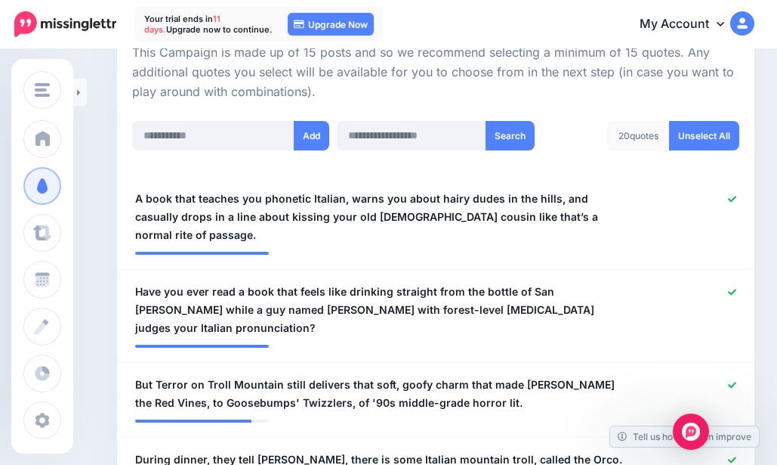
click at [736, 198] on icon at bounding box center [732, 199] width 8 height 6
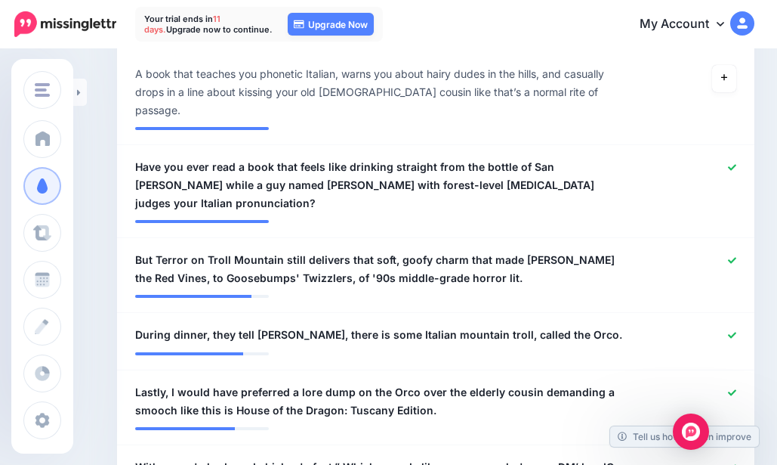
scroll to position [502, 0]
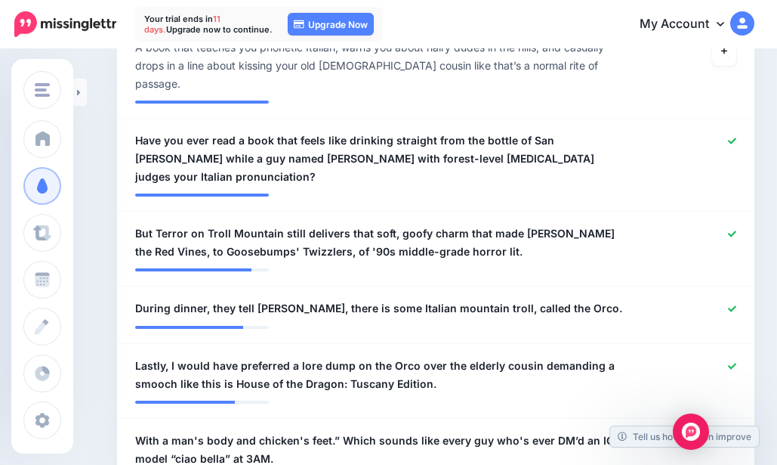
click at [736, 137] on icon at bounding box center [732, 140] width 8 height 6
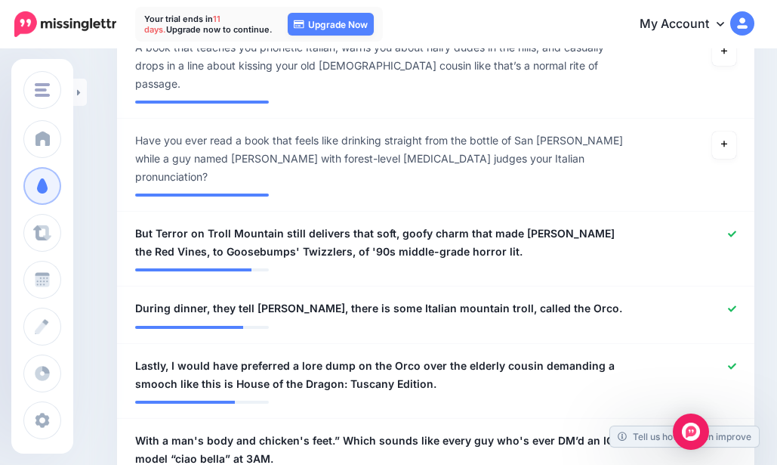
click at [736, 230] on icon at bounding box center [732, 233] width 8 height 6
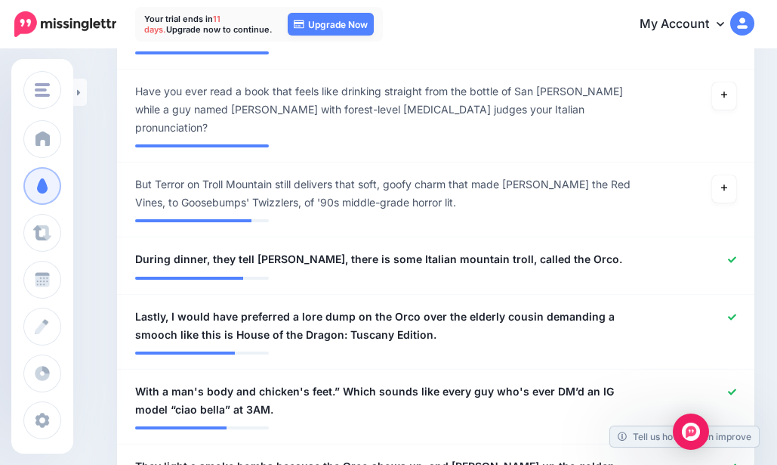
scroll to position [578, 0]
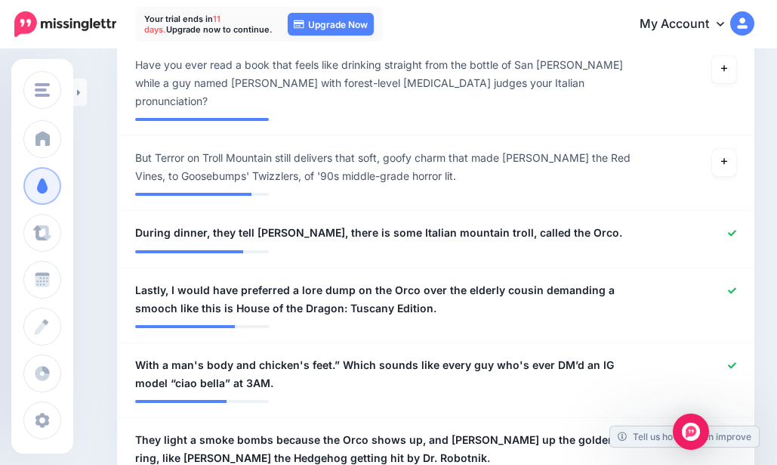
click at [736, 230] on icon at bounding box center [732, 233] width 8 height 6
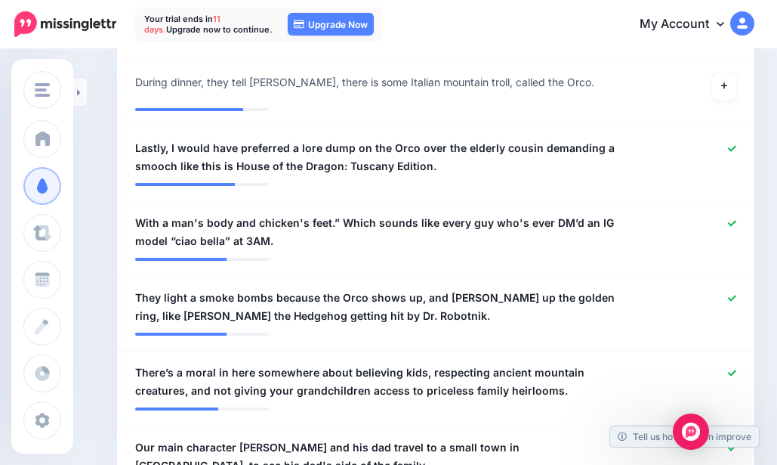
scroll to position [729, 0]
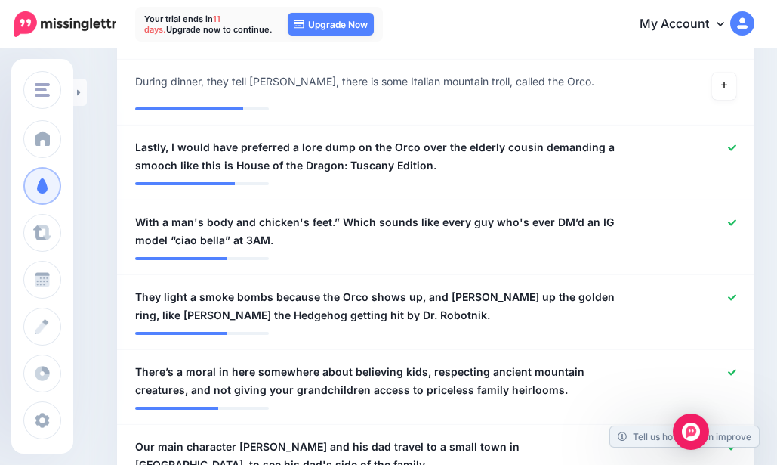
click at [736, 144] on icon at bounding box center [732, 148] width 8 height 8
click at [738, 213] on div at bounding box center [696, 231] width 104 height 36
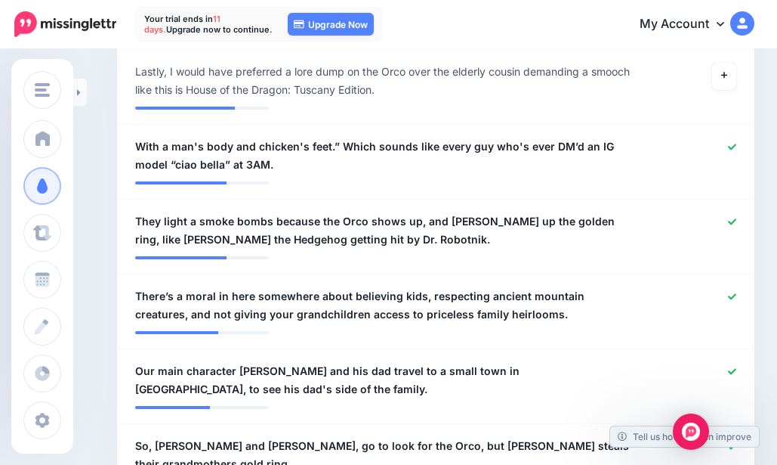
scroll to position [880, 0]
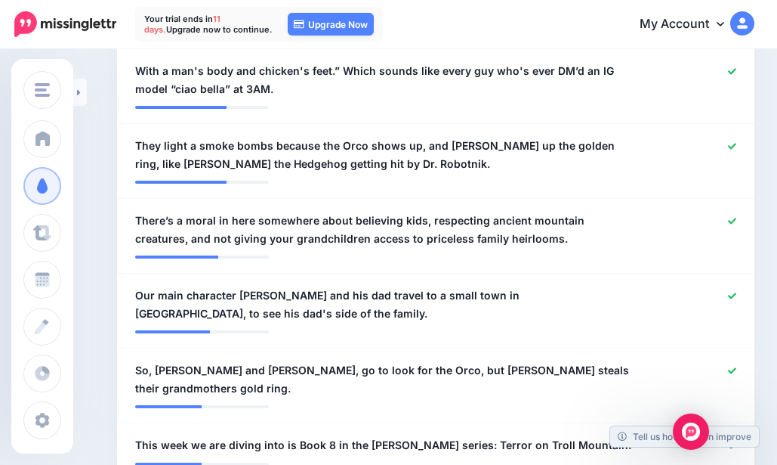
click at [736, 217] on icon at bounding box center [732, 221] width 8 height 8
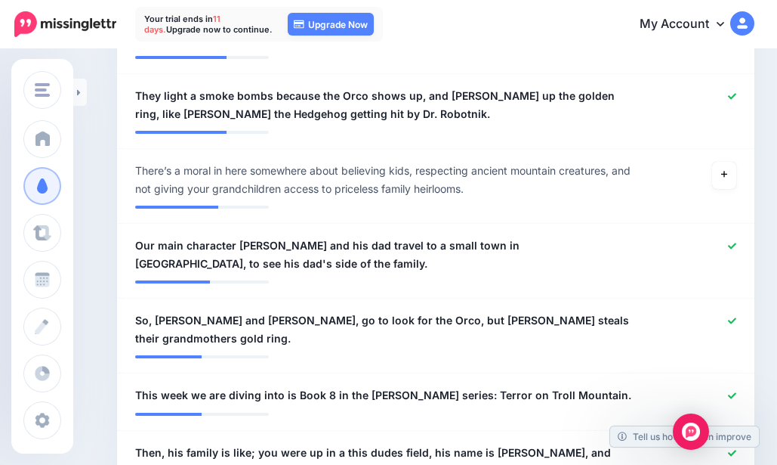
scroll to position [955, 0]
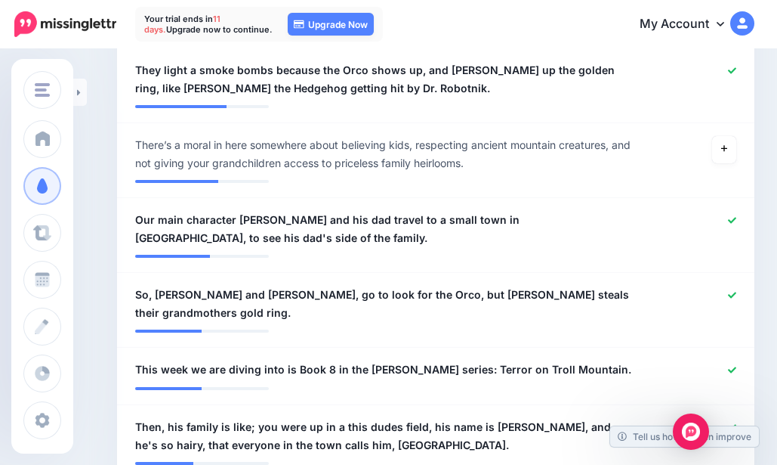
click at [736, 216] on icon at bounding box center [732, 220] width 8 height 8
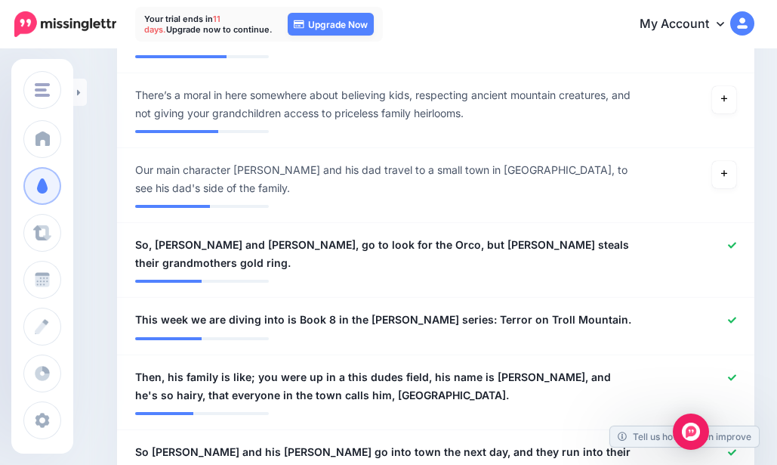
scroll to position [1031, 0]
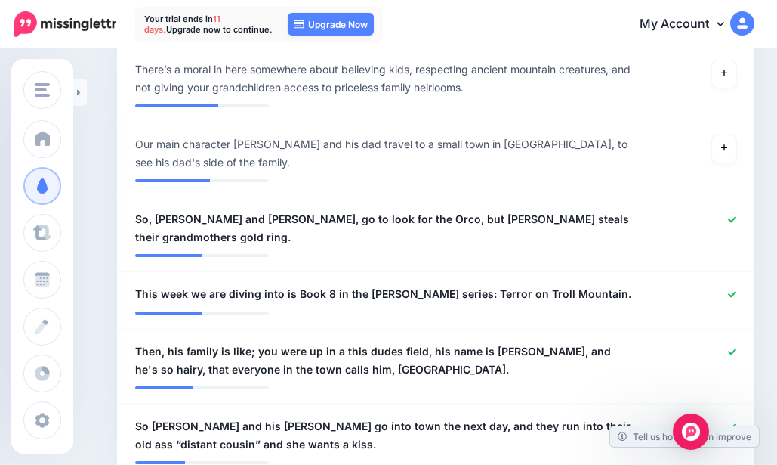
click at [736, 215] on icon at bounding box center [732, 219] width 8 height 8
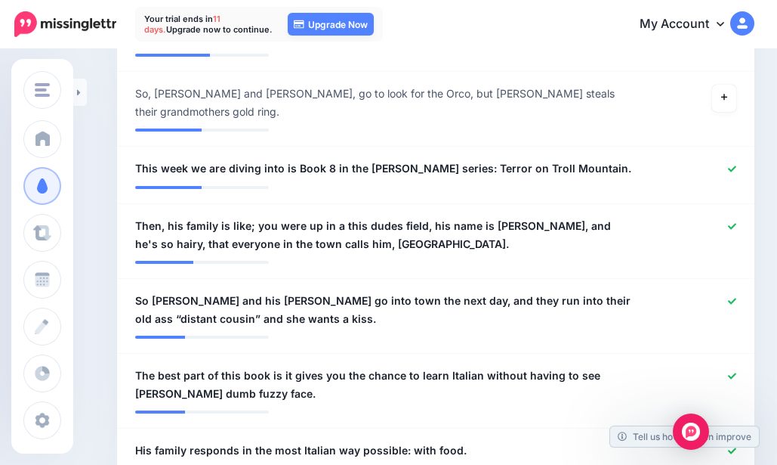
scroll to position [1182, 0]
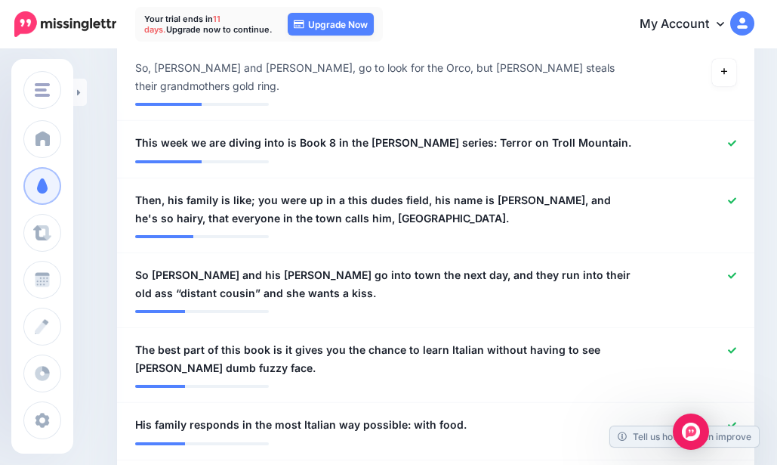
click at [736, 271] on icon at bounding box center [732, 275] width 8 height 8
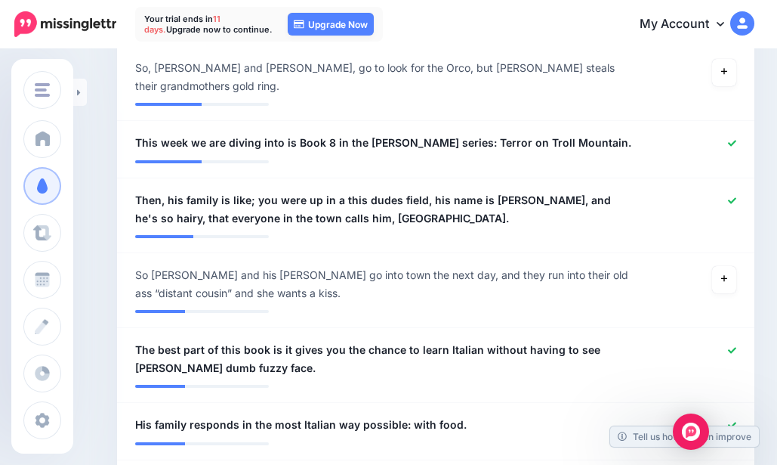
click at [736, 196] on icon at bounding box center [732, 200] width 8 height 8
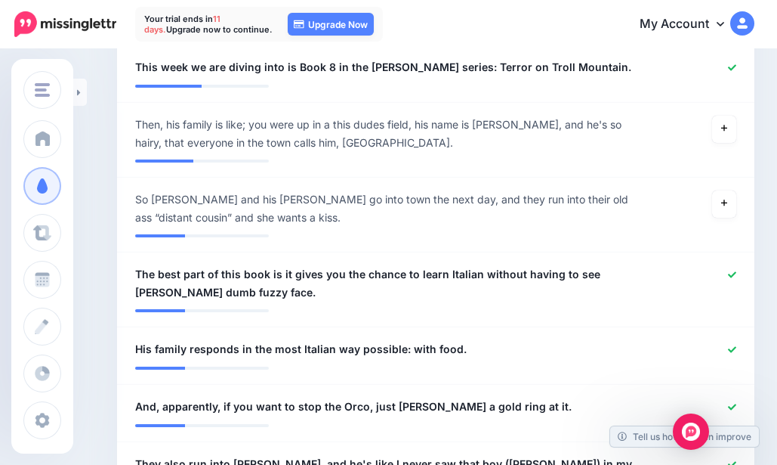
scroll to position [1333, 0]
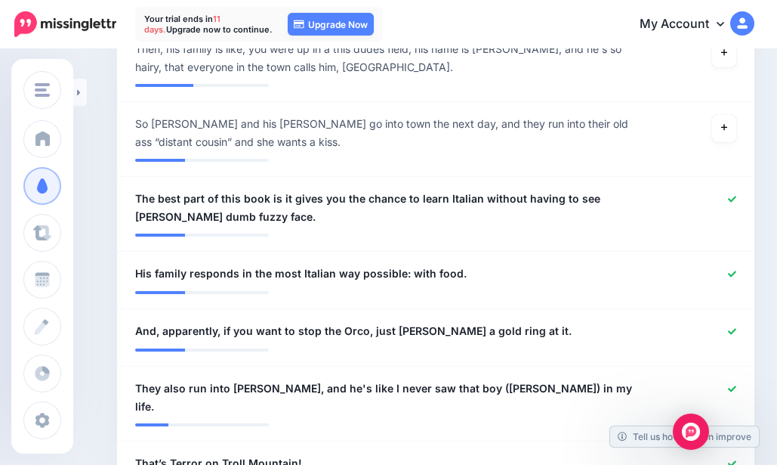
click at [736, 327] on icon at bounding box center [732, 331] width 8 height 8
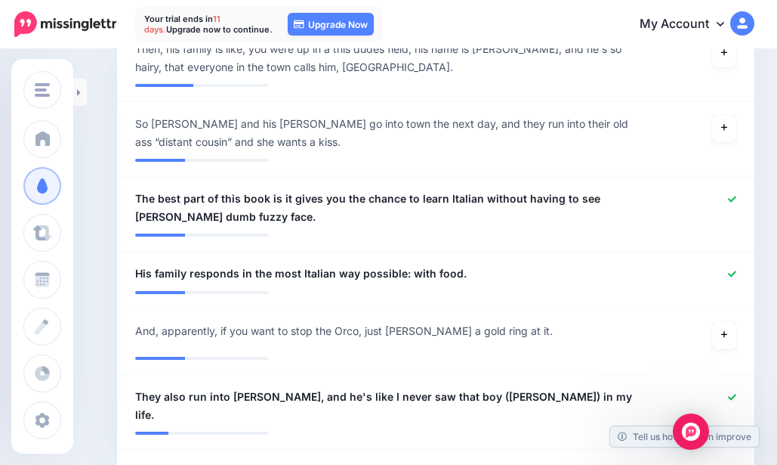
click at [736, 393] on icon at bounding box center [732, 397] width 8 height 8
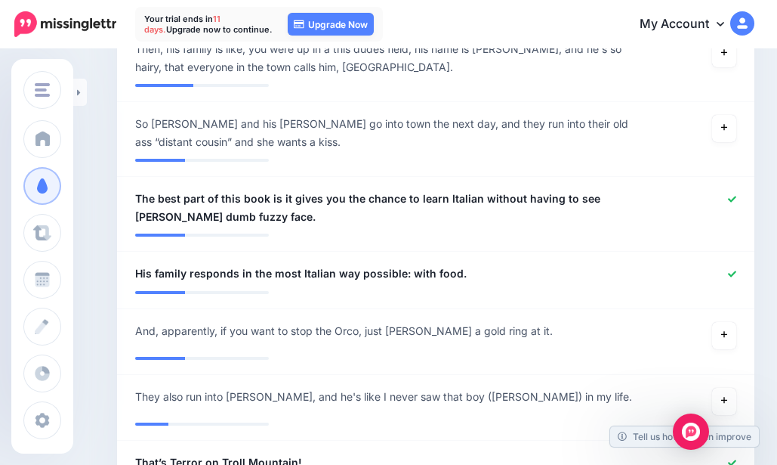
click at [736, 270] on icon at bounding box center [732, 273] width 8 height 6
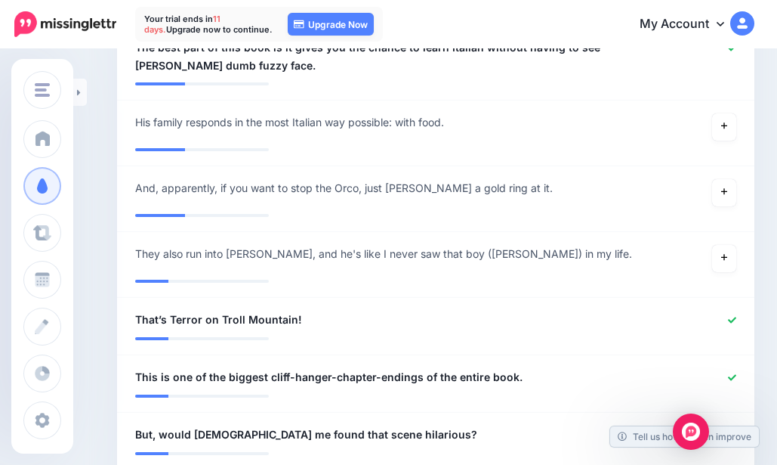
scroll to position [1560, 0]
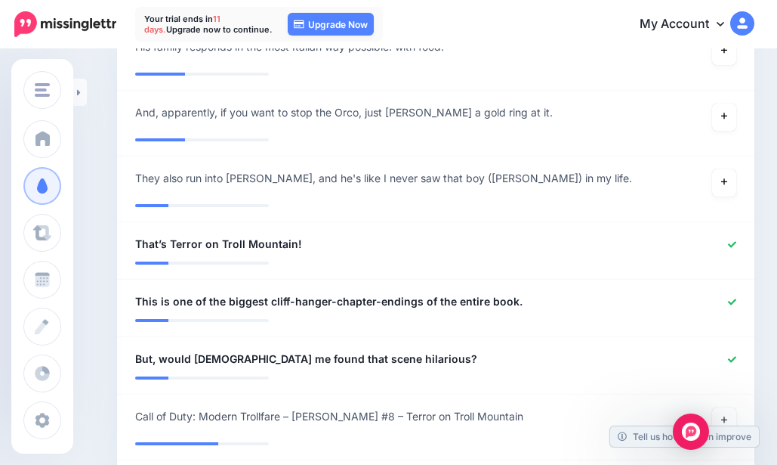
click at [736, 355] on icon at bounding box center [732, 359] width 8 height 8
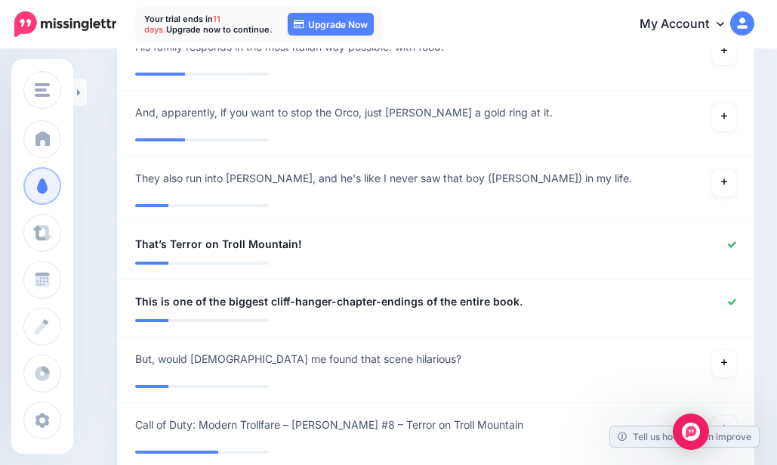
click at [736, 298] on icon at bounding box center [732, 302] width 8 height 8
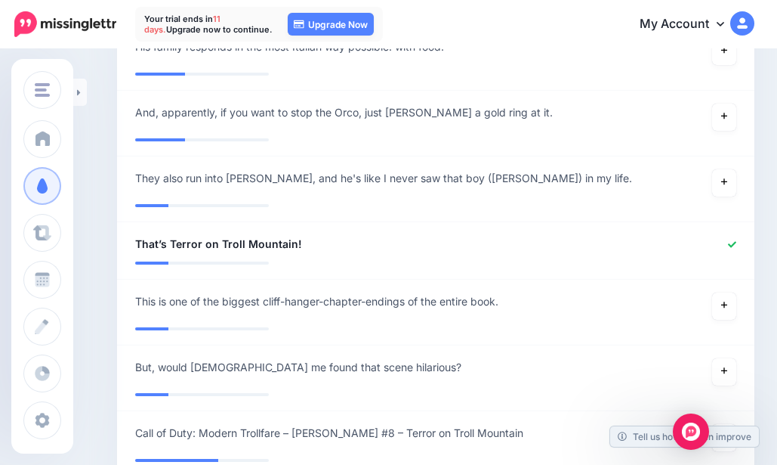
click at [736, 240] on icon at bounding box center [732, 244] width 8 height 8
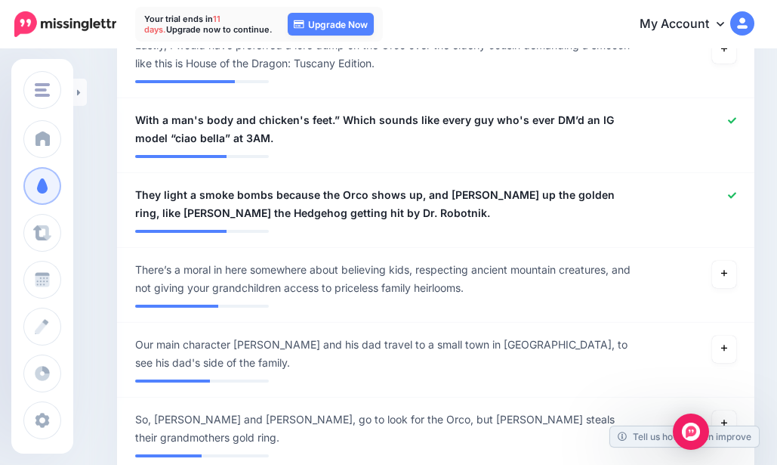
scroll to position [755, 0]
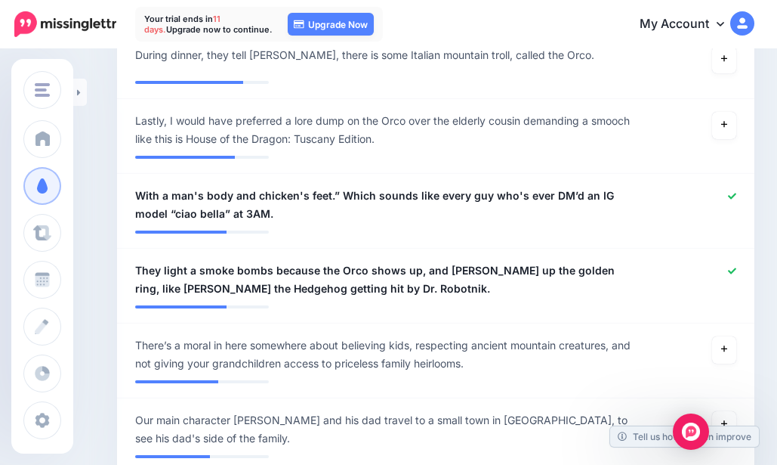
click at [736, 192] on icon at bounding box center [732, 196] width 8 height 8
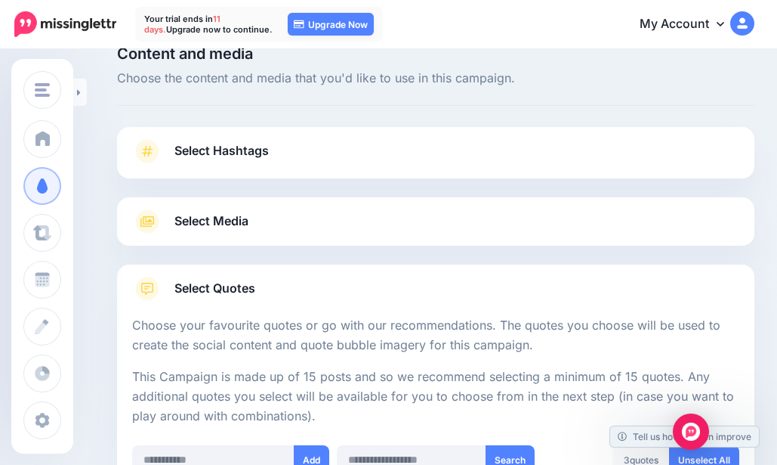
scroll to position [0, 0]
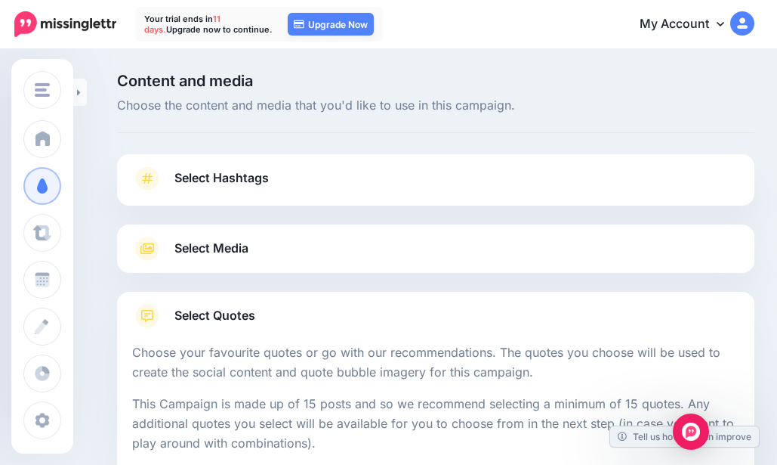
click at [298, 233] on div "Select Media Next, let's make sure we have the best media for this campaign. De…" at bounding box center [435, 248] width 637 height 48
click at [301, 245] on link "Select Media" at bounding box center [435, 248] width 607 height 24
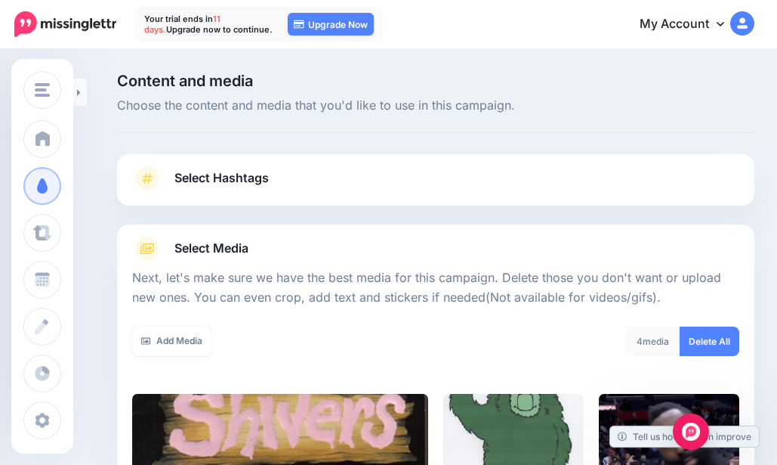
click at [301, 245] on link "Select Media" at bounding box center [435, 248] width 607 height 24
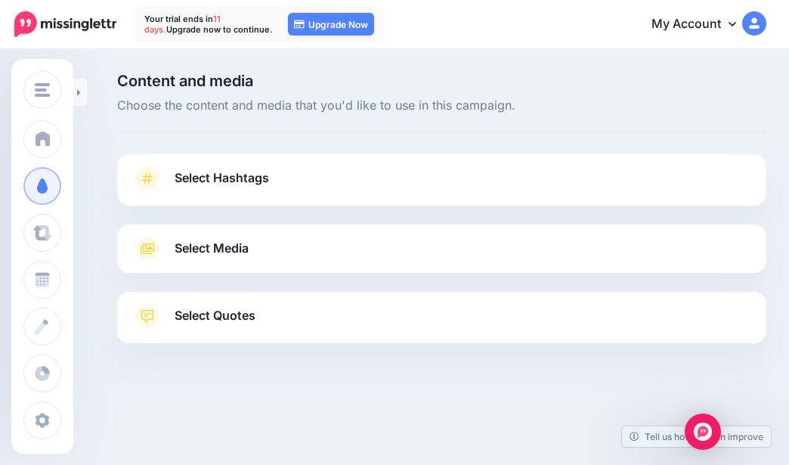
click at [215, 318] on span "Select Quotes" at bounding box center [214, 315] width 81 height 20
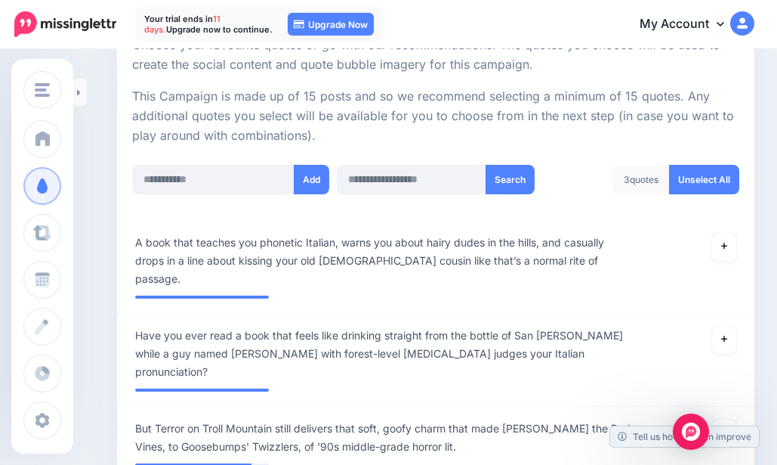
scroll to position [302, 0]
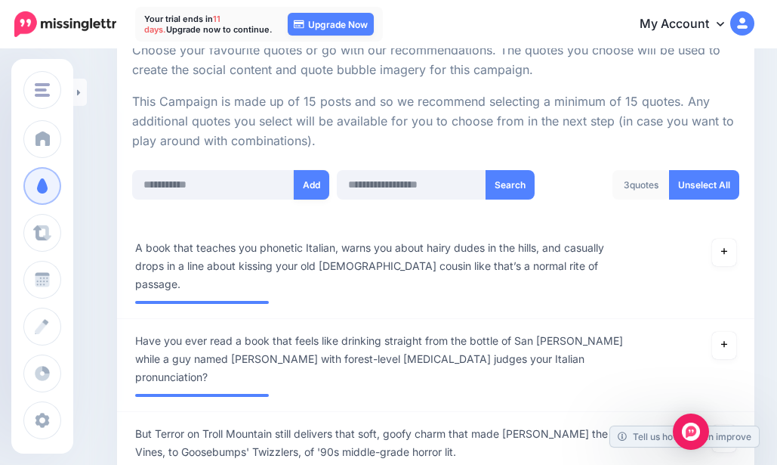
click at [314, 186] on button "Add" at bounding box center [311, 184] width 35 height 29
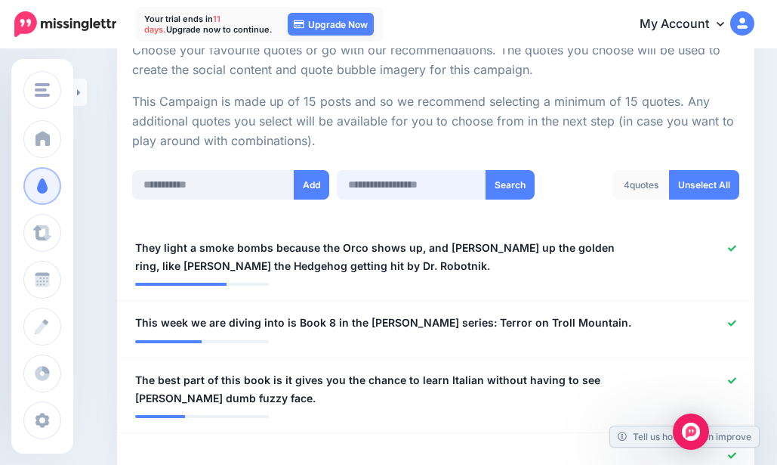
click at [415, 185] on input "text" at bounding box center [411, 184] width 149 height 29
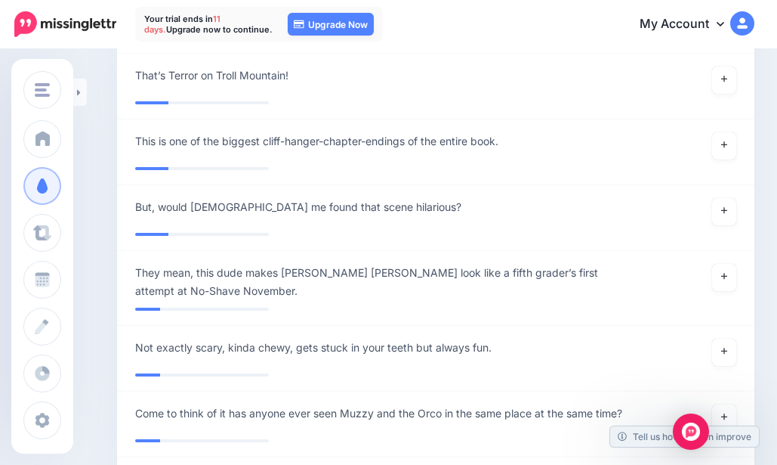
scroll to position [1887, 0]
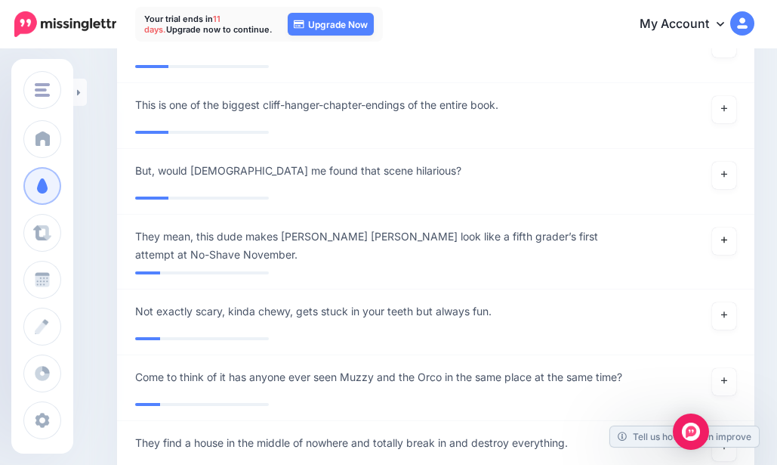
click at [727, 237] on icon at bounding box center [724, 240] width 6 height 6
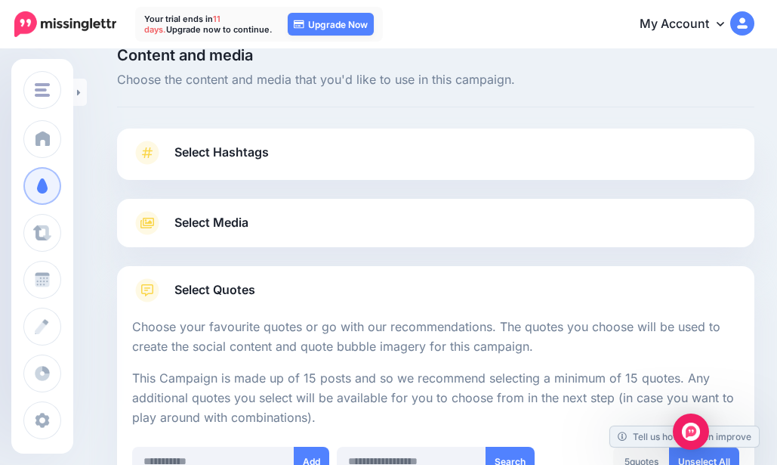
scroll to position [5, 0]
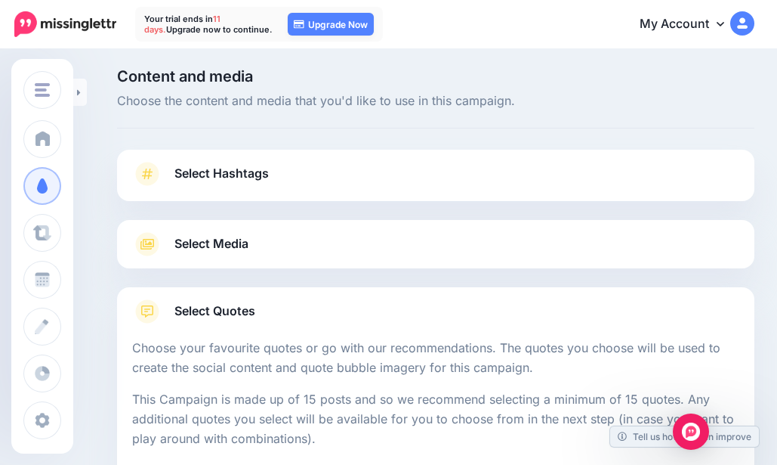
click at [79, 93] on icon at bounding box center [78, 92] width 3 height 6
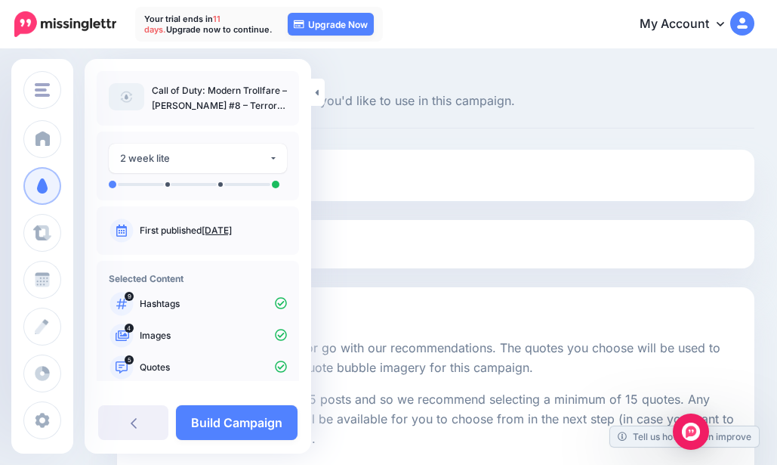
click at [215, 427] on link "Build Campaign" at bounding box center [237, 422] width 122 height 35
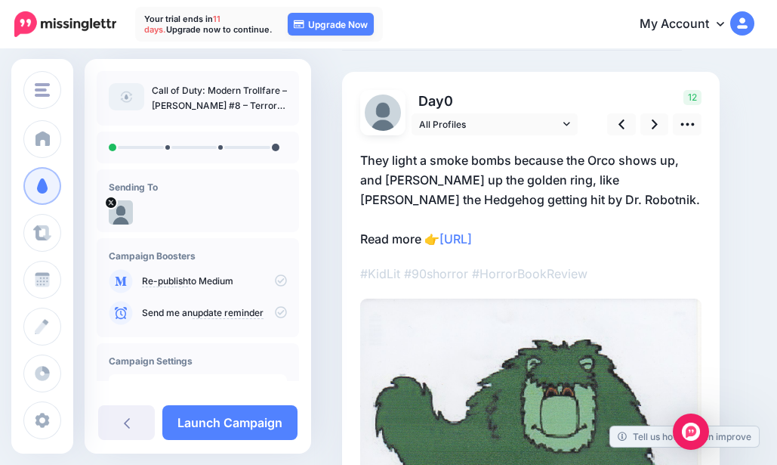
scroll to position [76, 0]
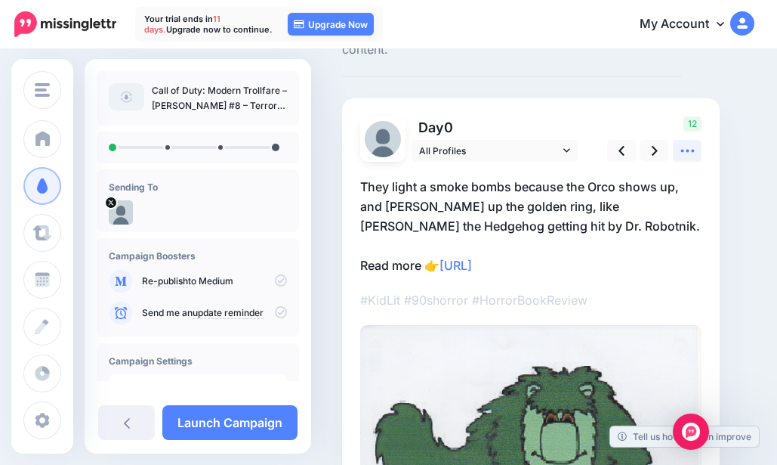
click at [685, 144] on icon at bounding box center [688, 151] width 16 height 16
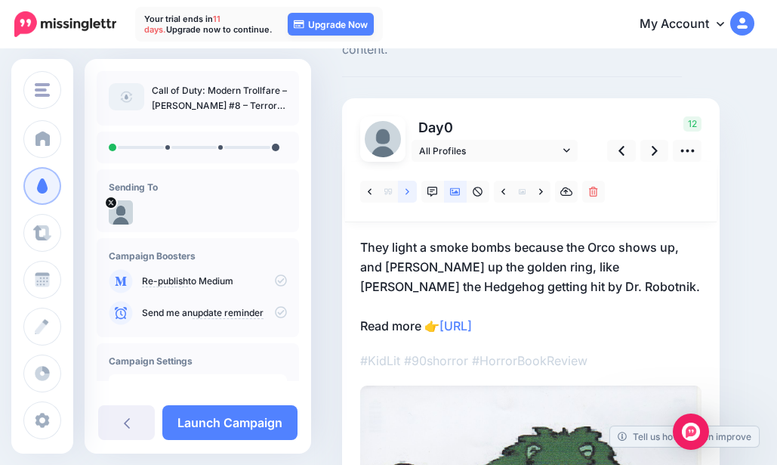
click at [406, 192] on icon at bounding box center [408, 192] width 4 height 11
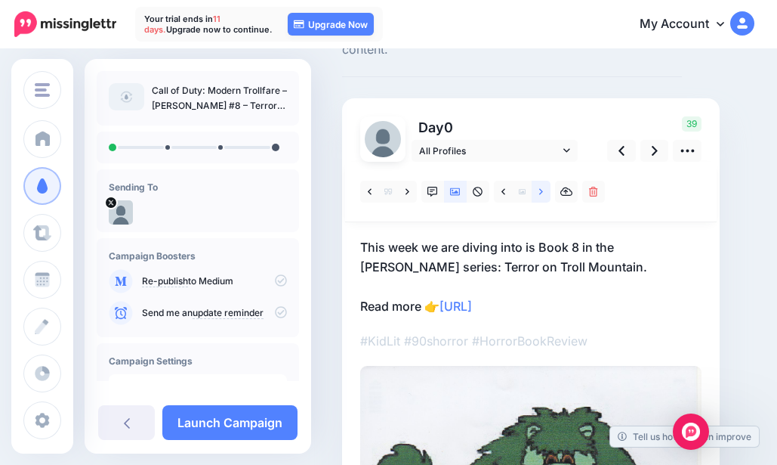
click at [542, 190] on icon at bounding box center [541, 192] width 4 height 11
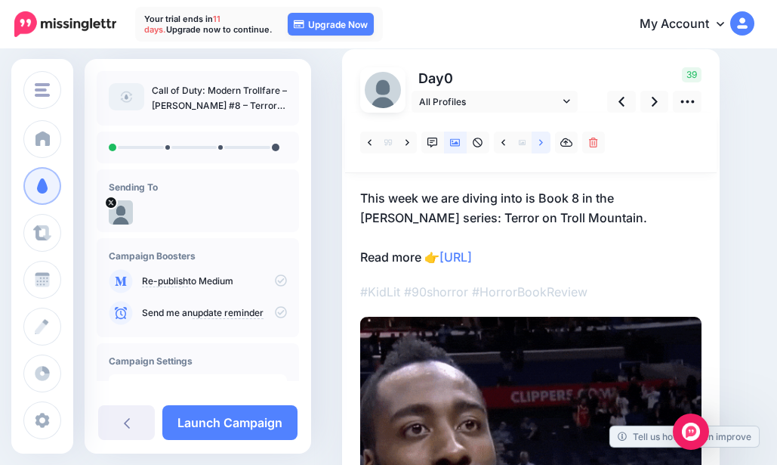
scroll to position [151, 0]
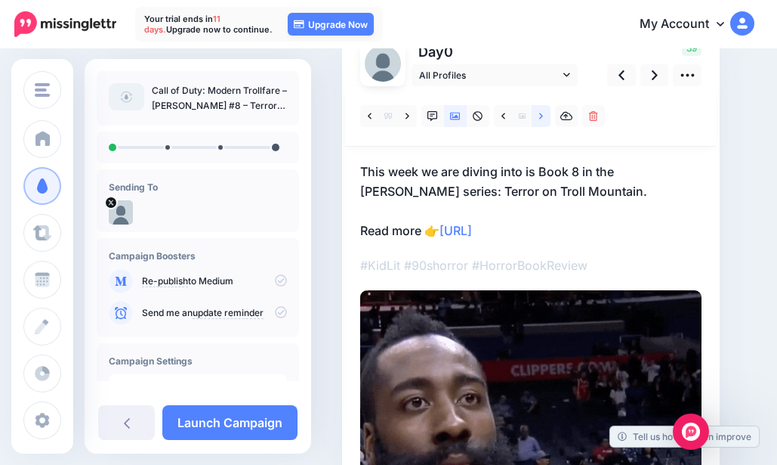
click at [543, 121] on icon at bounding box center [541, 116] width 4 height 11
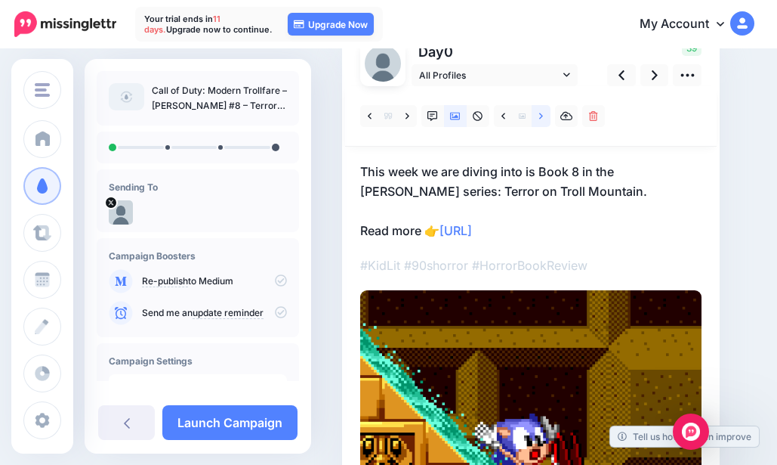
click at [543, 121] on icon at bounding box center [541, 116] width 4 height 11
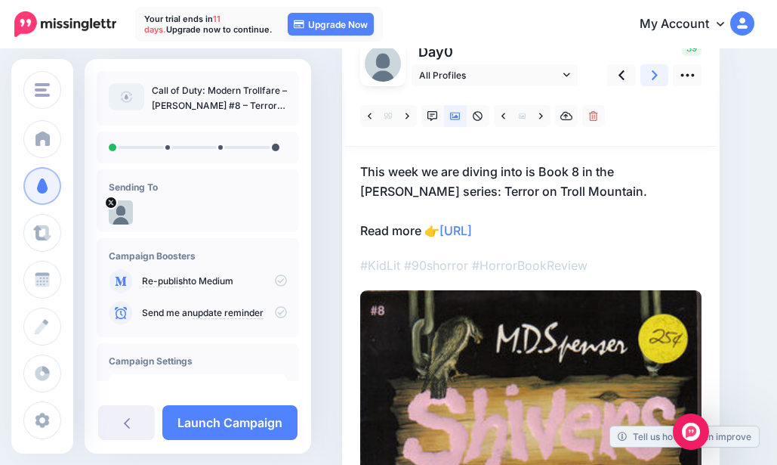
click at [648, 83] on link at bounding box center [654, 75] width 29 height 22
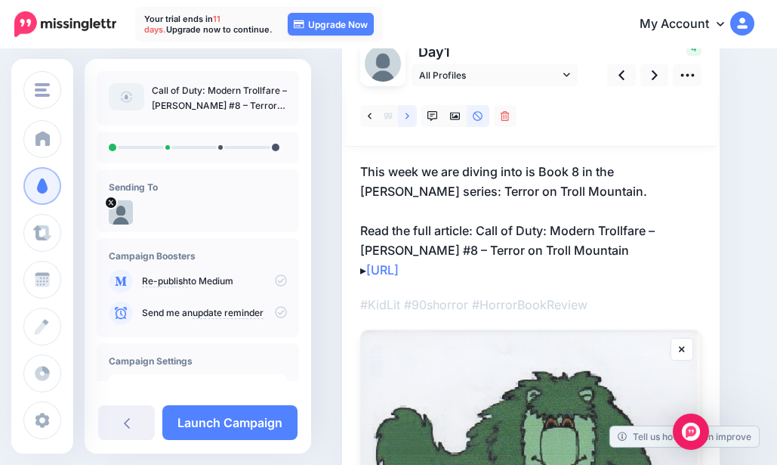
click at [409, 117] on icon at bounding box center [408, 116] width 4 height 11
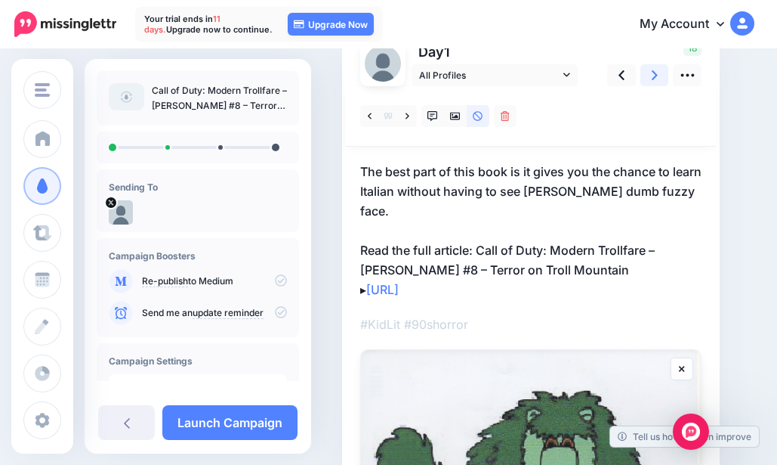
click at [655, 70] on icon at bounding box center [655, 75] width 6 height 16
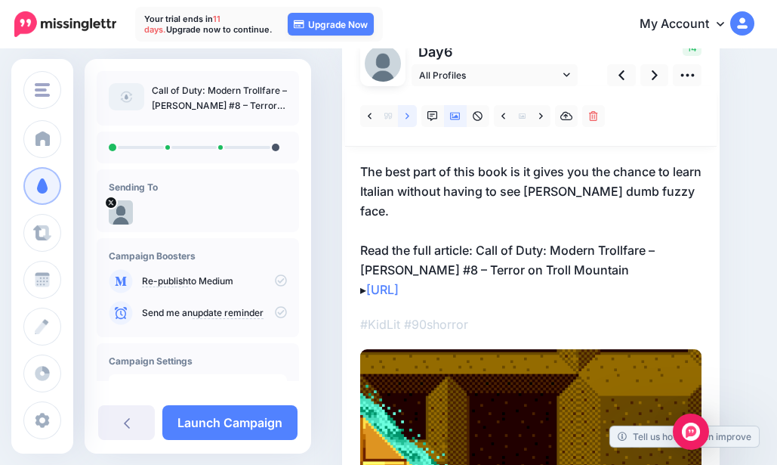
click at [412, 118] on link at bounding box center [407, 116] width 19 height 22
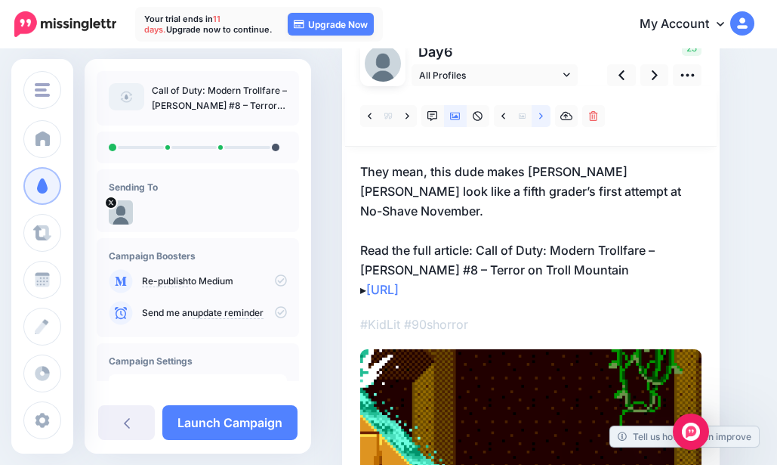
click at [539, 121] on icon at bounding box center [541, 116] width 4 height 11
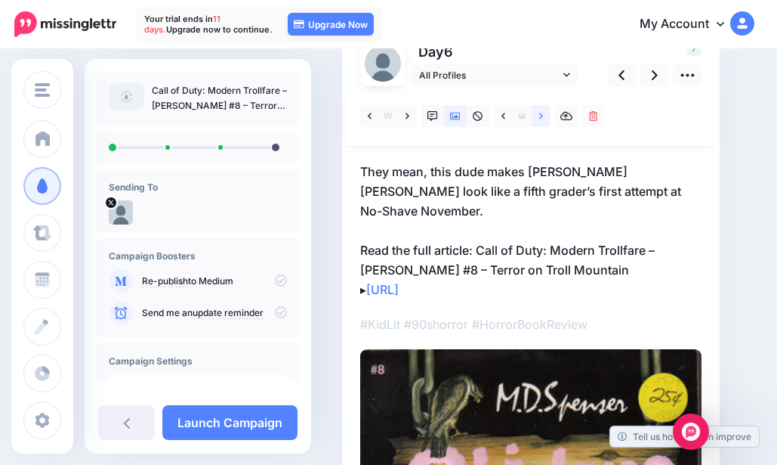
click at [539, 121] on icon at bounding box center [541, 116] width 4 height 11
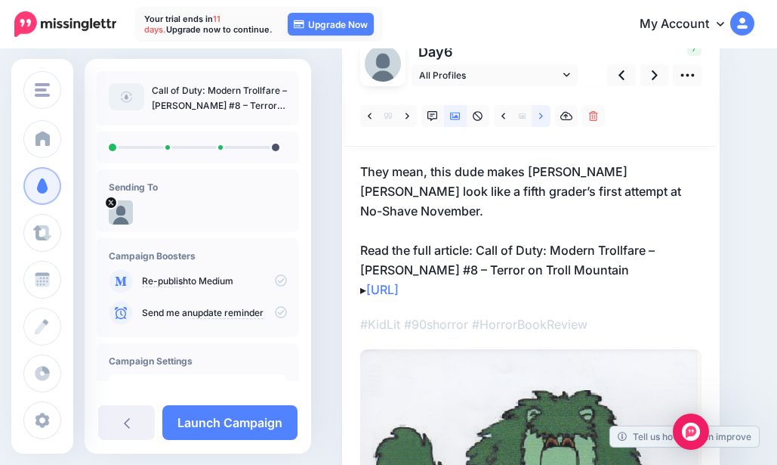
click at [539, 121] on icon at bounding box center [541, 116] width 4 height 11
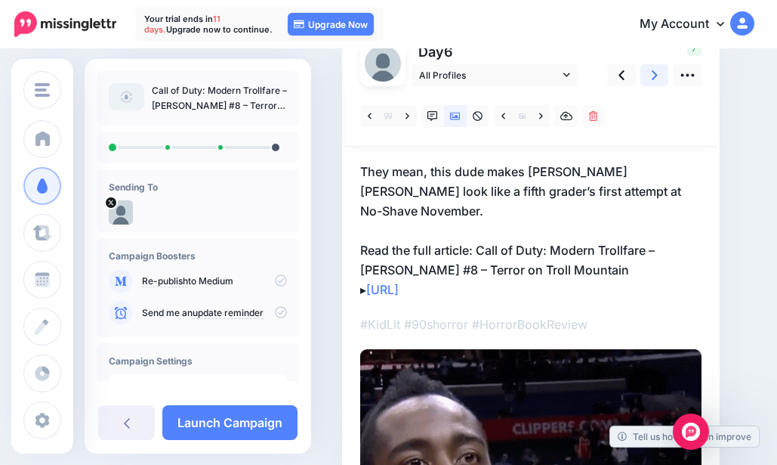
click at [659, 74] on link at bounding box center [654, 75] width 29 height 22
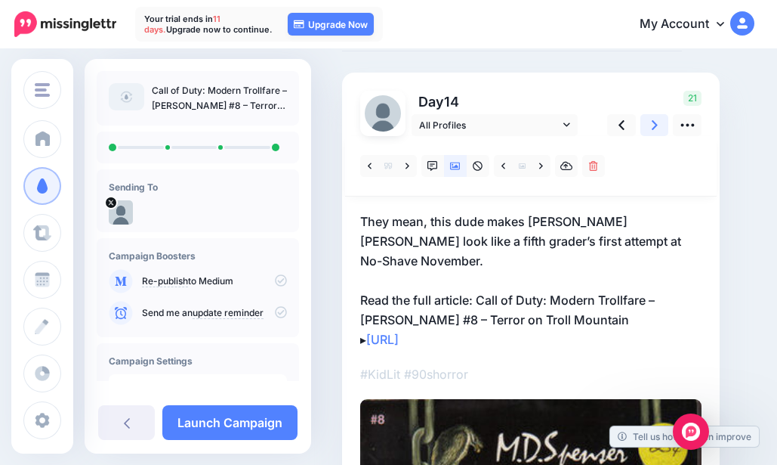
scroll to position [76, 0]
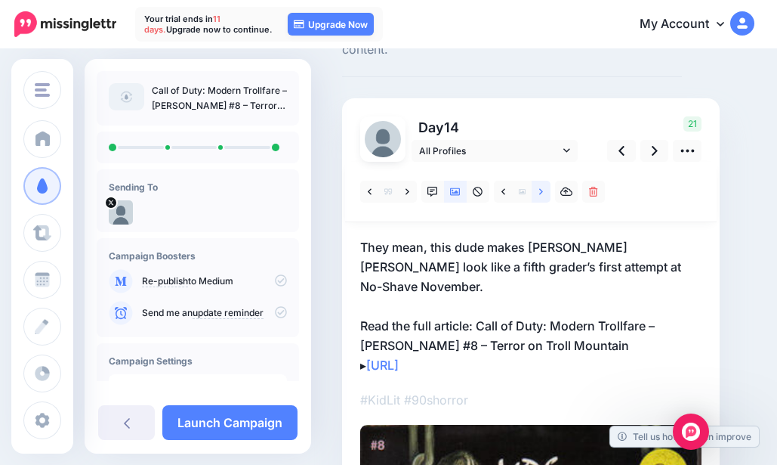
click at [538, 190] on link at bounding box center [541, 192] width 19 height 22
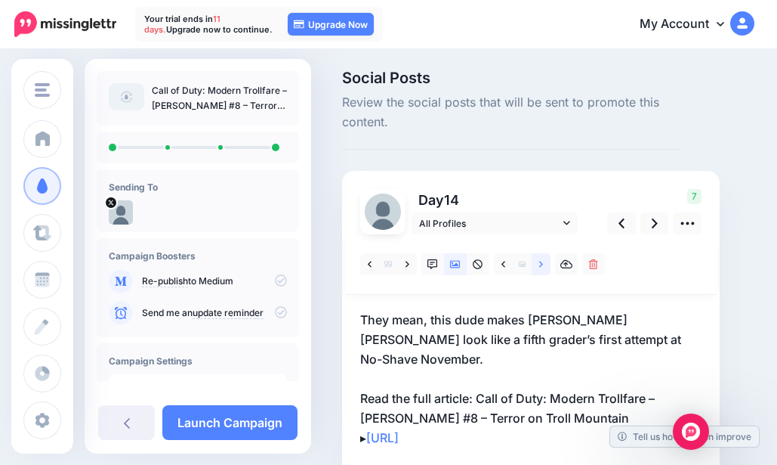
scroll to position [0, 0]
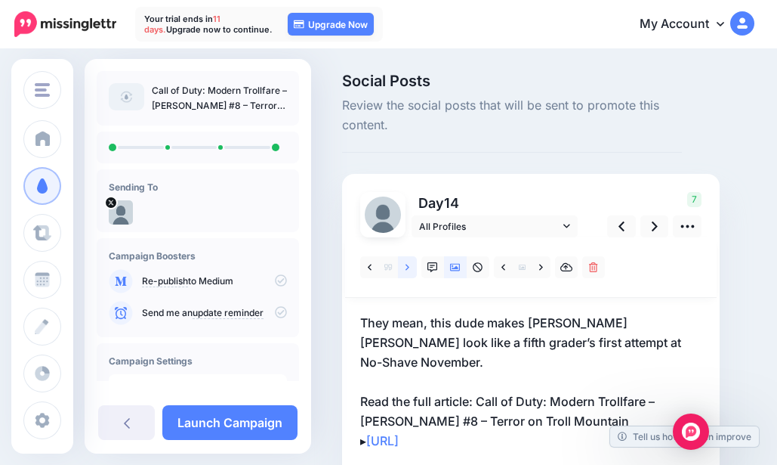
click at [406, 266] on icon at bounding box center [408, 267] width 4 height 11
click at [408, 265] on icon at bounding box center [408, 267] width 4 height 11
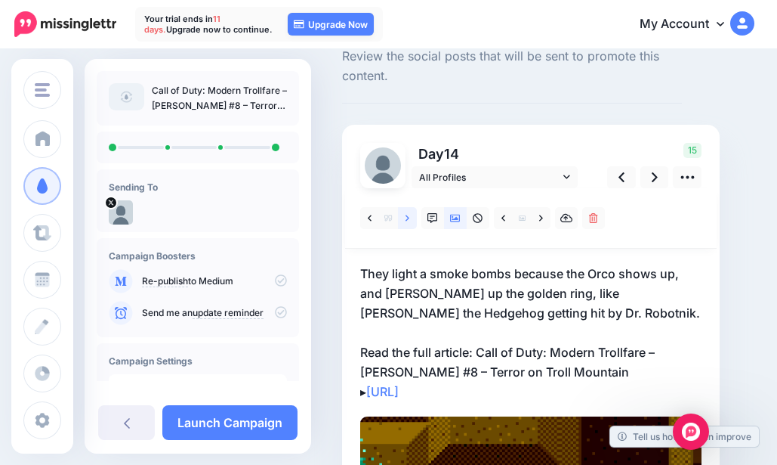
scroll to position [76, 0]
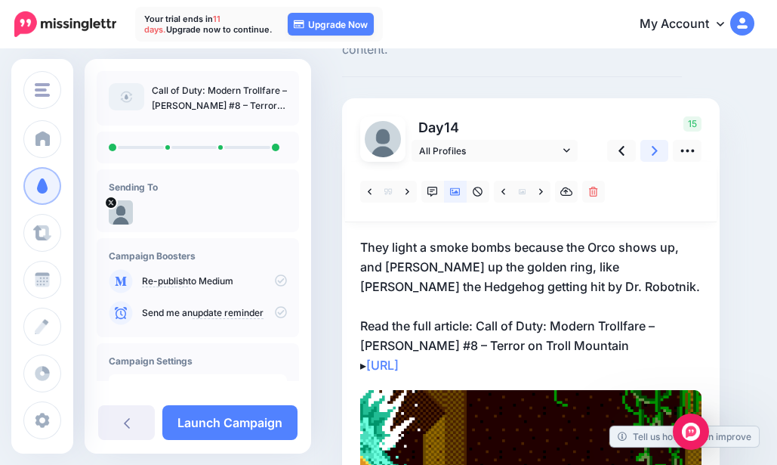
click at [652, 149] on icon at bounding box center [655, 151] width 6 height 16
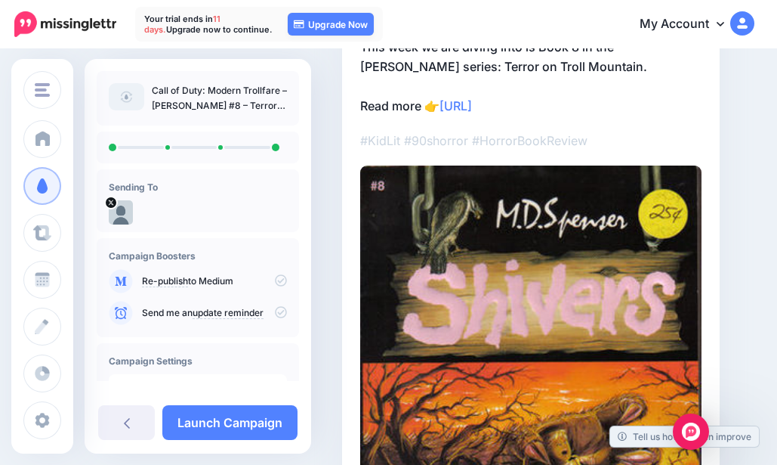
scroll to position [302, 0]
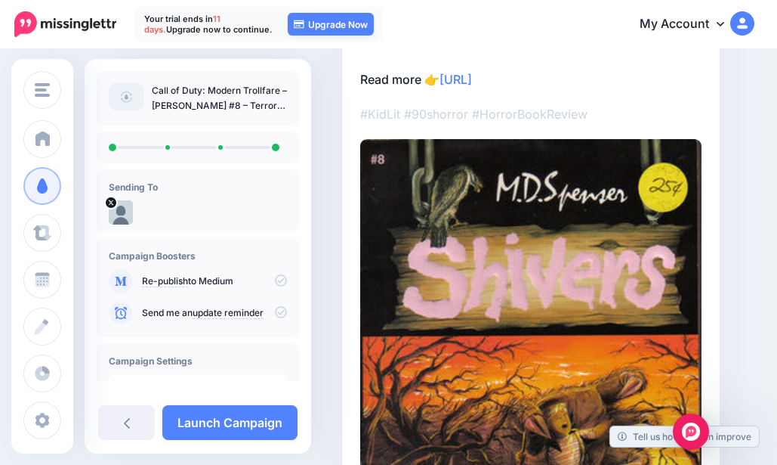
click at [220, 419] on link "Launch Campaign" at bounding box center [229, 422] width 135 height 35
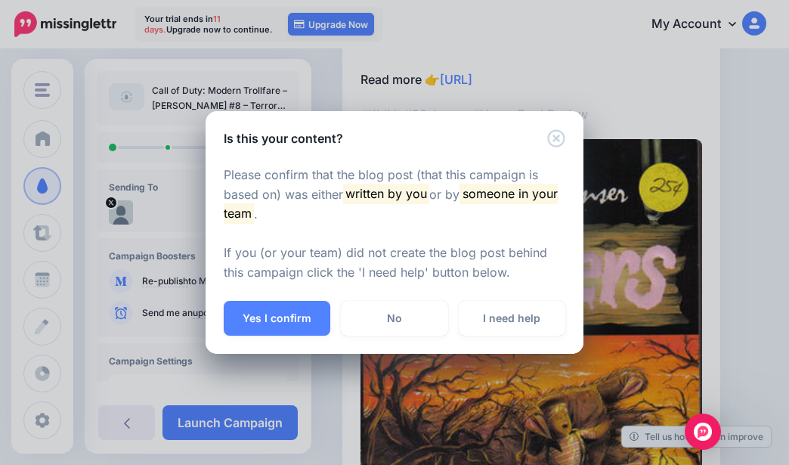
click at [285, 312] on button "Yes I confirm" at bounding box center [277, 318] width 106 height 35
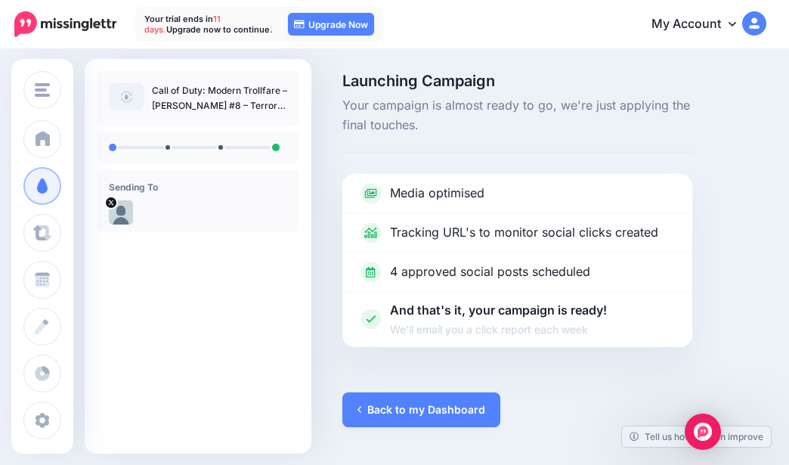
click at [413, 410] on link "Back to my Dashboard" at bounding box center [421, 409] width 158 height 35
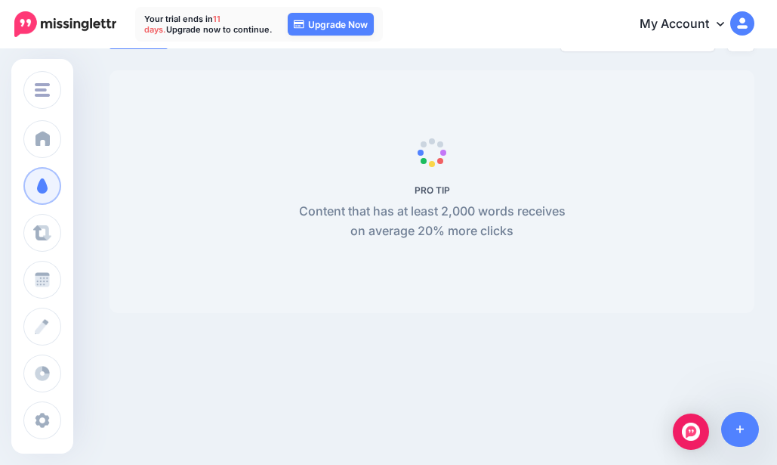
scroll to position [70, 0]
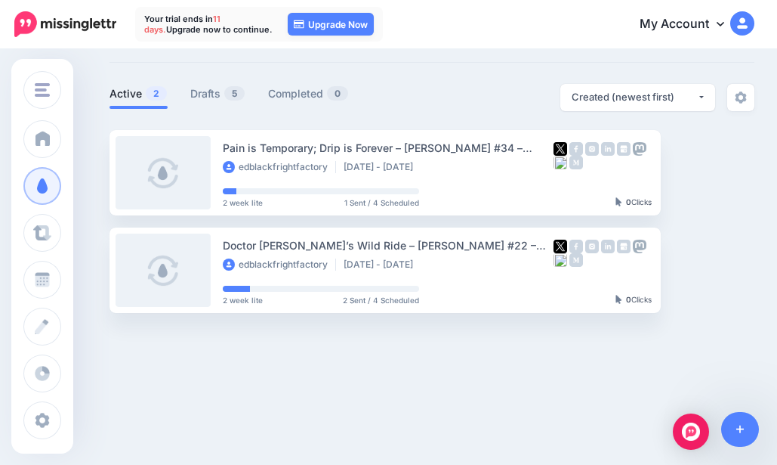
click at [209, 90] on link "Drafts 5" at bounding box center [217, 94] width 55 height 18
